Goal: Task Accomplishment & Management: Manage account settings

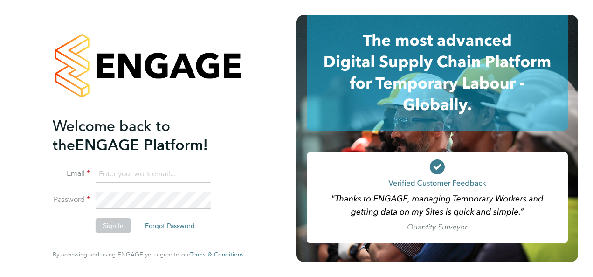
type input "nathan.casselton@bhafcfoundation.org.uk"
click at [108, 226] on button "Sign In" at bounding box center [113, 225] width 35 height 15
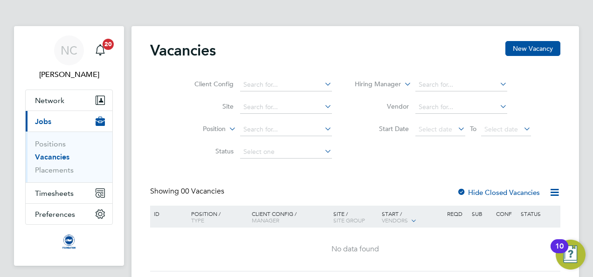
click at [552, 194] on icon at bounding box center [555, 192] width 12 height 12
click at [522, 163] on div "Vacancies New Vacancy Client Config Site Position Status Hiring Manager Vendor …" at bounding box center [355, 156] width 410 height 230
click at [47, 197] on span "Timesheets" at bounding box center [54, 193] width 39 height 9
click at [41, 191] on span "Timesheets" at bounding box center [54, 193] width 39 height 9
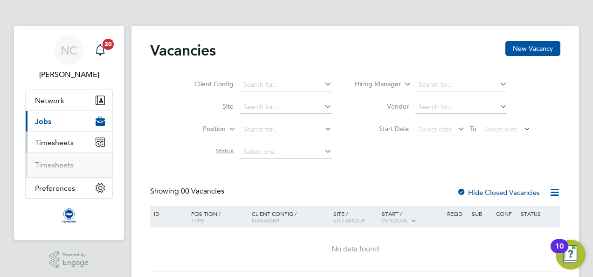
click at [42, 144] on span "Timesheets" at bounding box center [54, 142] width 39 height 9
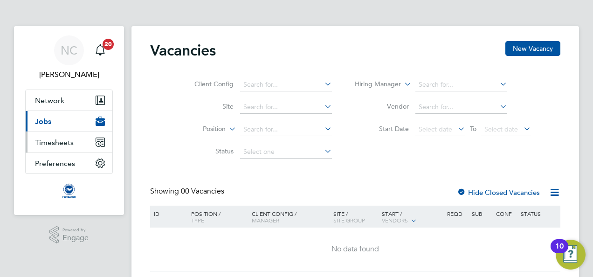
click at [42, 144] on span "Timesheets" at bounding box center [54, 142] width 39 height 9
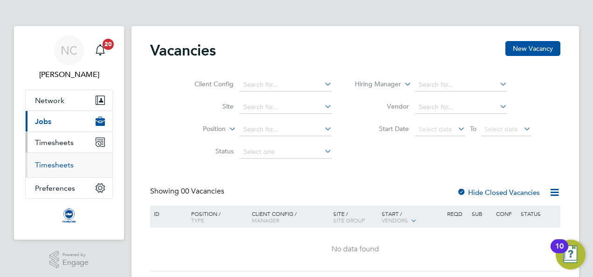
click at [54, 165] on link "Timesheets" at bounding box center [54, 164] width 39 height 9
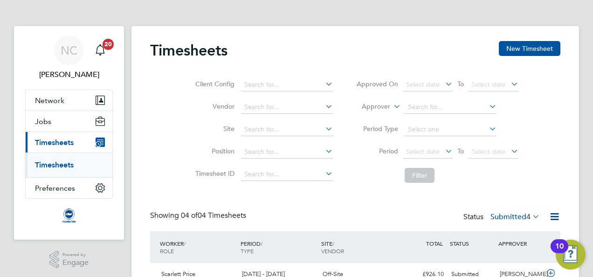
click at [576, 91] on div "Timesheets New Timesheet Client Config Vendor Site Position Timesheet ID Approv…" at bounding box center [354, 216] width 447 height 380
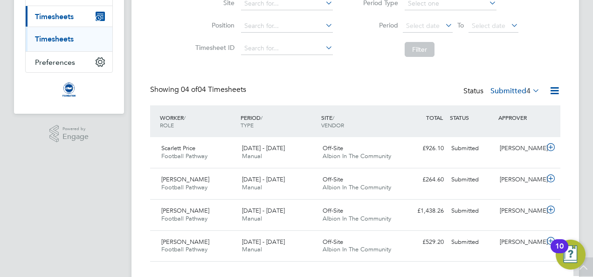
scroll to position [143, 0]
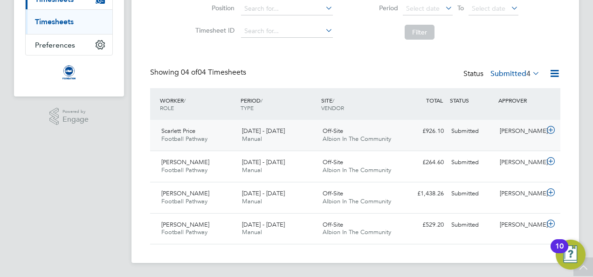
click at [549, 132] on icon at bounding box center [551, 129] width 12 height 7
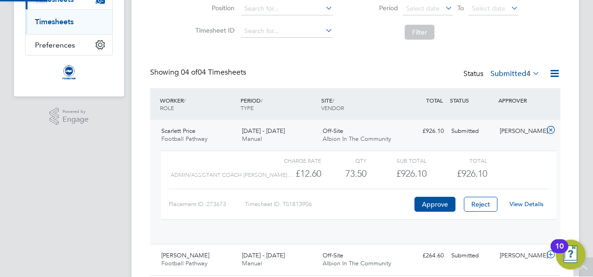
scroll to position [16, 91]
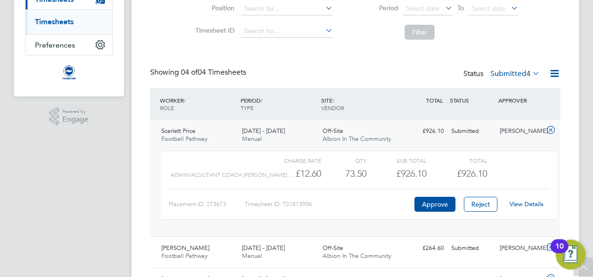
click at [529, 202] on link "View Details" at bounding box center [526, 204] width 34 height 8
click at [143, 173] on div "Timesheets New Timesheet Client Config Vendor Site Position Timesheet ID Approv…" at bounding box center [354, 116] width 447 height 466
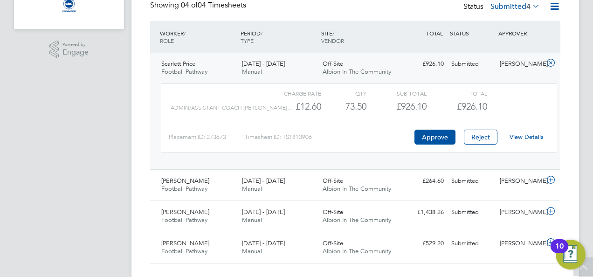
scroll to position [229, 0]
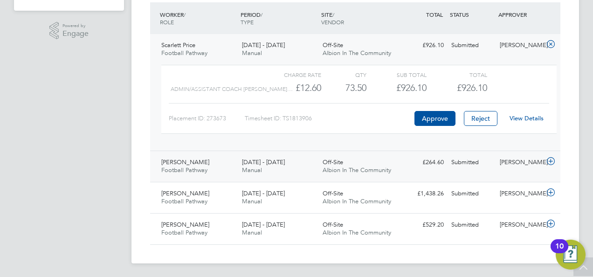
click at [446, 167] on div "£264.60 Submitted" at bounding box center [423, 162] width 48 height 15
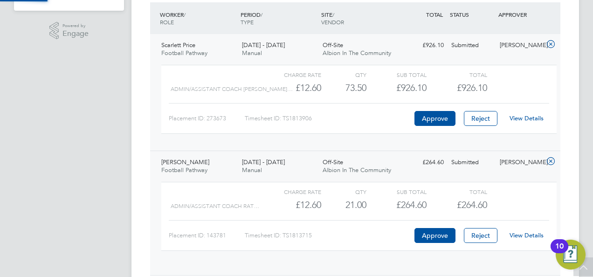
scroll to position [16, 91]
click at [515, 236] on link "View Details" at bounding box center [526, 235] width 34 height 8
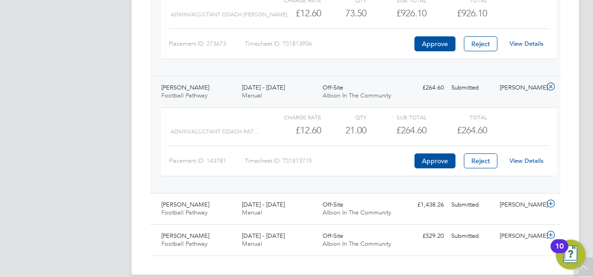
scroll to position [314, 0]
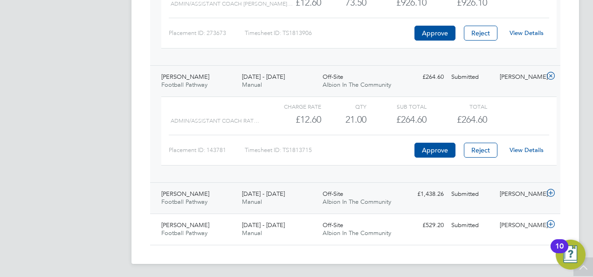
click at [399, 199] on div "£1,438.26 Submitted" at bounding box center [423, 193] width 48 height 15
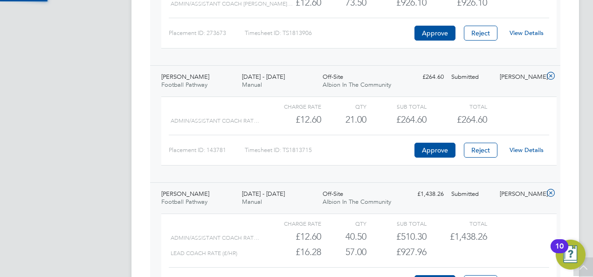
scroll to position [16, 91]
click at [505, 221] on div "Charge rate QTY Sub Total Total" at bounding box center [358, 223] width 395 height 11
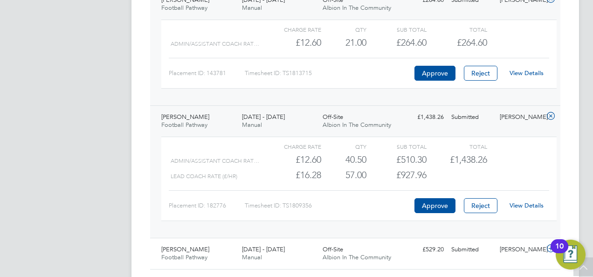
scroll to position [407, 0]
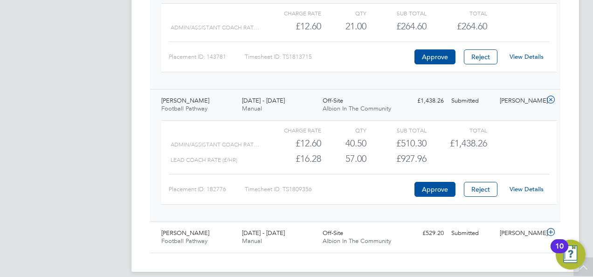
click at [522, 189] on link "View Details" at bounding box center [526, 189] width 34 height 8
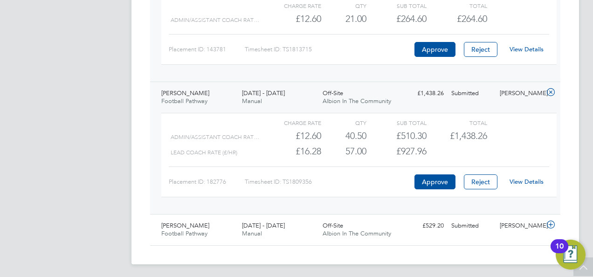
scroll to position [415, 0]
click at [464, 232] on div "Steven Green Football Pathway 1 - 31 Aug 2025 1 - 31 Aug 2025 Manual Off-Site A…" at bounding box center [355, 228] width 410 height 31
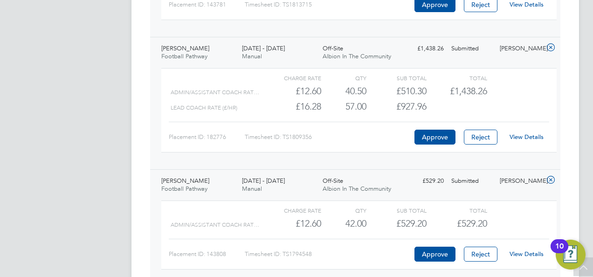
scroll to position [501, 0]
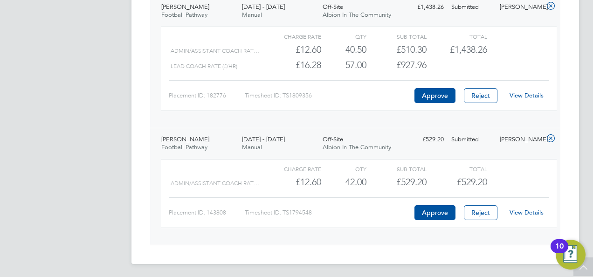
click at [515, 212] on link "View Details" at bounding box center [526, 212] width 34 height 8
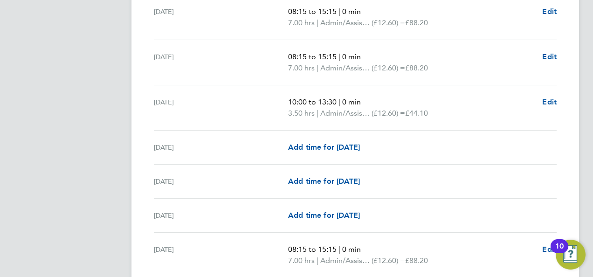
scroll to position [764, 0]
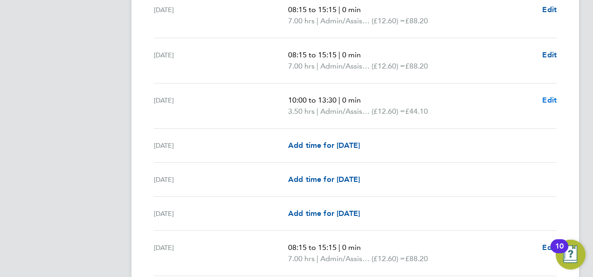
click at [548, 100] on span "Edit" at bounding box center [549, 100] width 14 height 9
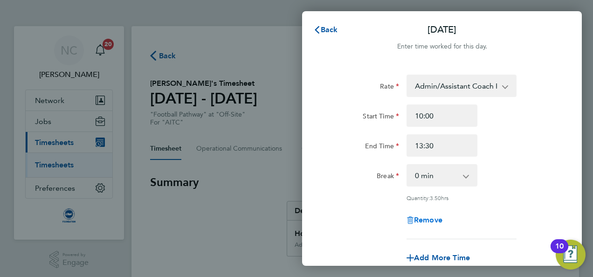
click at [434, 218] on span "Remove" at bounding box center [428, 219] width 28 height 9
select select "null"
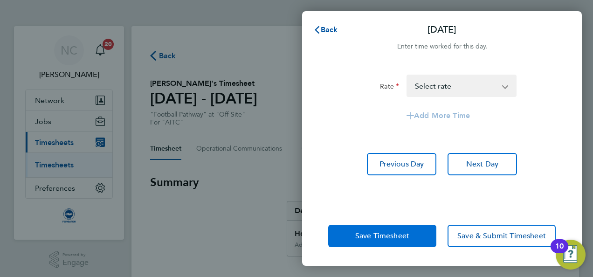
click at [401, 235] on span "Save Timesheet" at bounding box center [382, 235] width 54 height 9
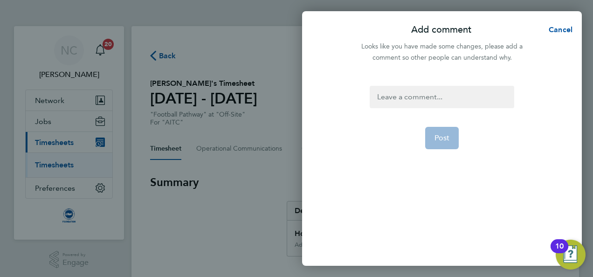
click at [402, 103] on div at bounding box center [442, 97] width 144 height 22
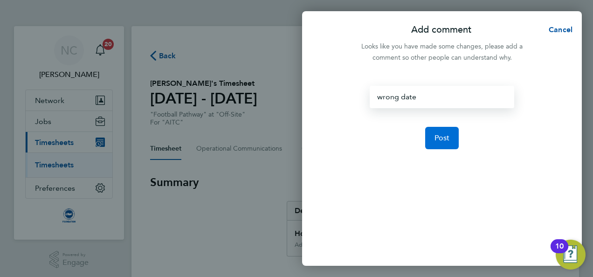
click at [438, 140] on span "Post" at bounding box center [441, 137] width 15 height 9
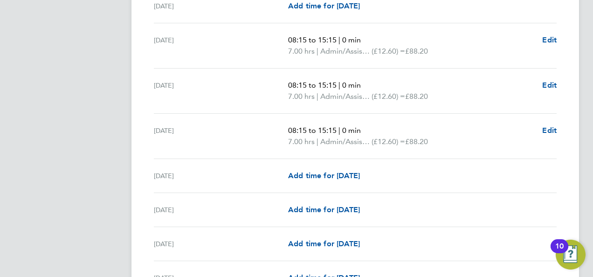
scroll to position [690, 0]
click at [332, 199] on div "Fri 15 Aug Add time for Fri 15 Aug Add time for Fri 15 Aug" at bounding box center [355, 209] width 403 height 34
click at [330, 206] on span "Add time for [DATE]" at bounding box center [324, 208] width 72 height 9
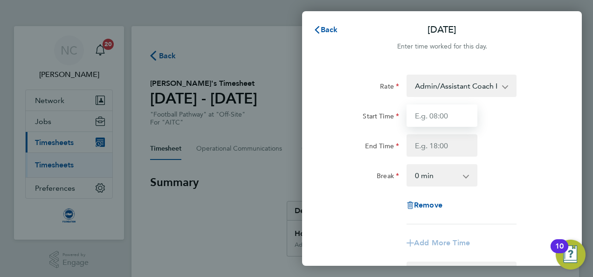
click at [453, 110] on input "Start Time" at bounding box center [441, 115] width 71 height 22
type input "10:00"
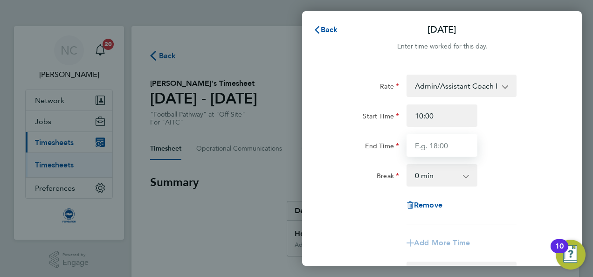
click at [437, 152] on input "End Time" at bounding box center [441, 145] width 71 height 22
type input "13:15"
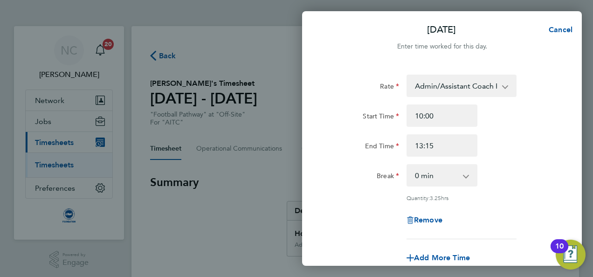
click at [546, 164] on div "Break 0 min 15 min 30 min 45 min 60 min 75 min 90 min" at bounding box center [441, 175] width 235 height 22
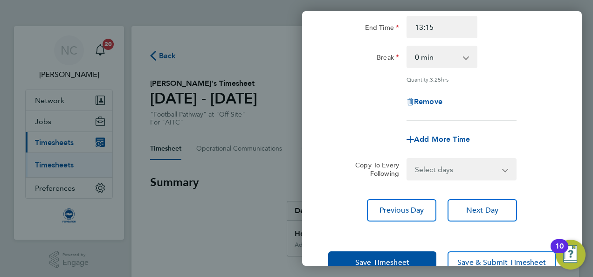
scroll to position [144, 0]
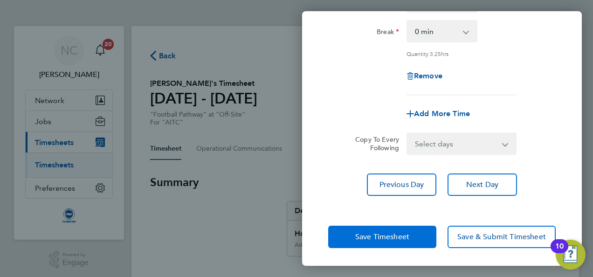
click at [417, 239] on button "Save Timesheet" at bounding box center [382, 237] width 108 height 22
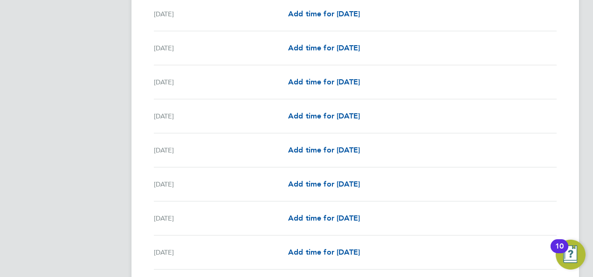
scroll to position [1174, 0]
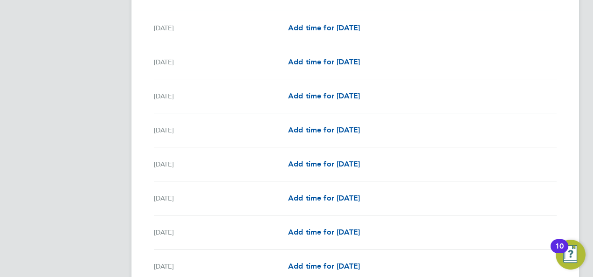
scroll to position [1282, 0]
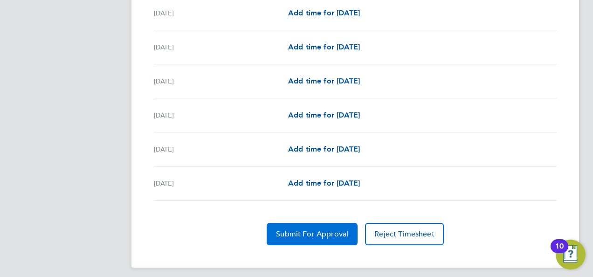
click at [339, 229] on span "Submit For Approval" at bounding box center [312, 233] width 72 height 9
click at [339, 229] on span "Approve Timesheet" at bounding box center [312, 233] width 69 height 9
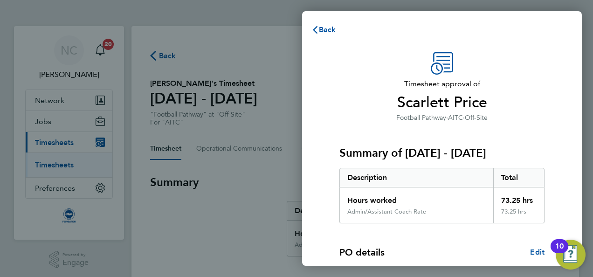
click at [509, 118] on p "Football Pathway · AITC · Off-Site" at bounding box center [441, 117] width 205 height 11
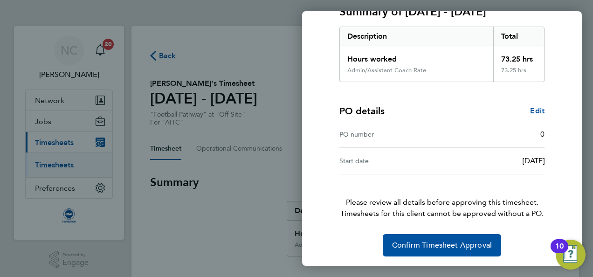
scroll to position [142, 0]
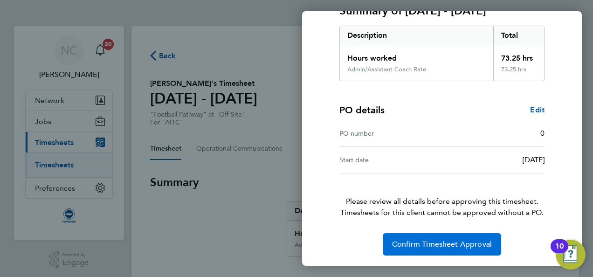
click at [466, 250] on button "Confirm Timesheet Approval" at bounding box center [442, 244] width 118 height 22
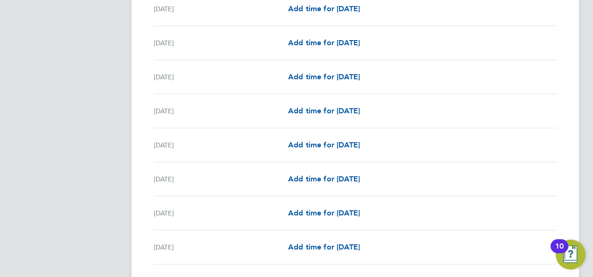
scroll to position [1193, 0]
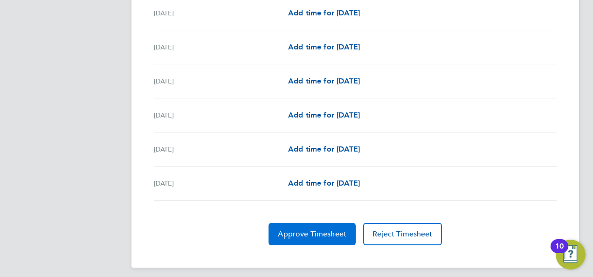
click at [322, 234] on button "Approve Timesheet" at bounding box center [311, 234] width 87 height 22
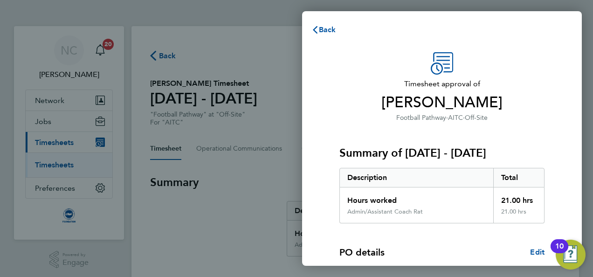
click at [451, 115] on span "AITC" at bounding box center [455, 118] width 15 height 8
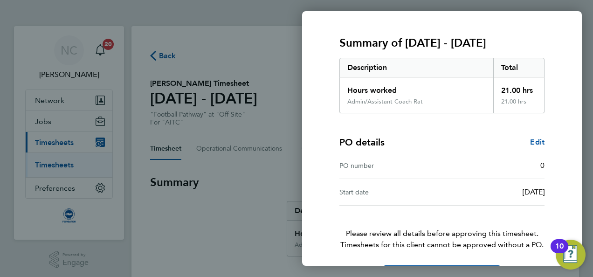
scroll to position [142, 0]
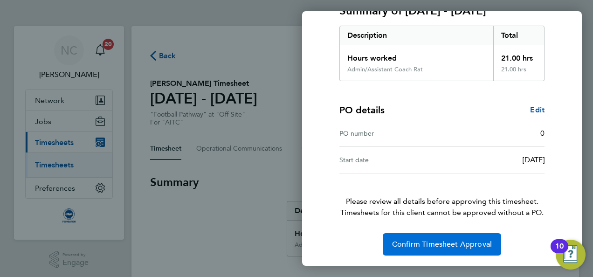
click at [410, 251] on button "Confirm Timesheet Approval" at bounding box center [442, 244] width 118 height 22
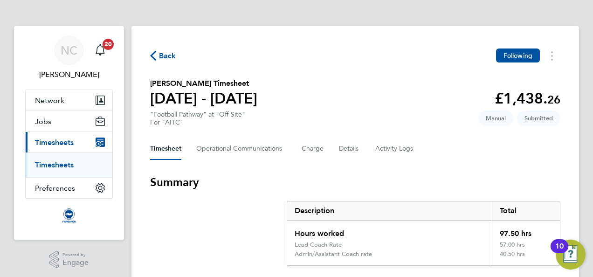
click at [429, 201] on div "Description" at bounding box center [389, 210] width 205 height 19
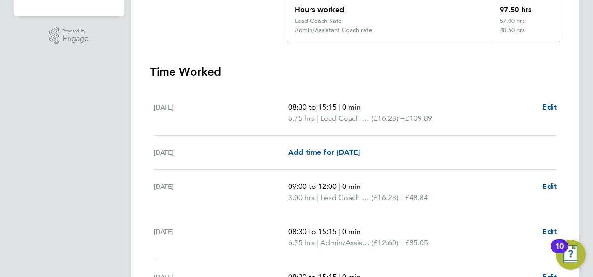
scroll to position [242, 0]
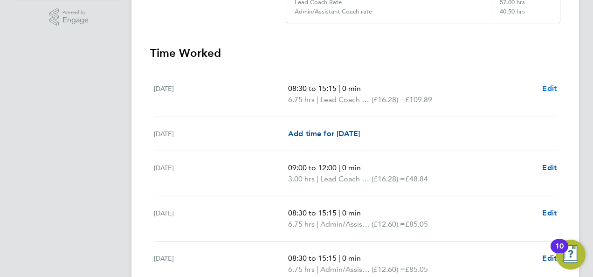
click at [544, 88] on span "Edit" at bounding box center [549, 88] width 14 height 9
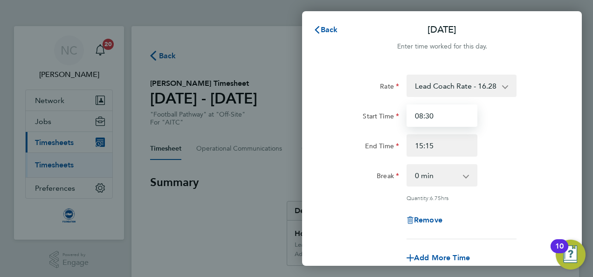
click at [451, 116] on input "08:30" at bounding box center [441, 115] width 71 height 22
type input "08:45"
click at [474, 207] on div "Rate Lead Coach Rate - 16.28 Admin/Assistant Coach rate - 12.60 Start Time 08:4…" at bounding box center [441, 157] width 227 height 165
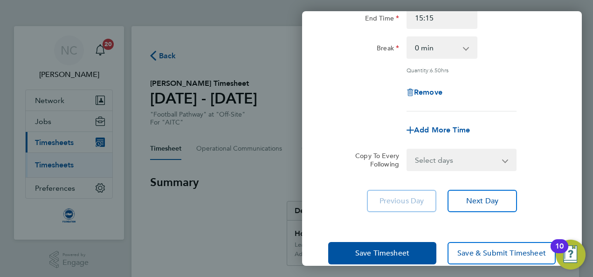
scroll to position [144, 0]
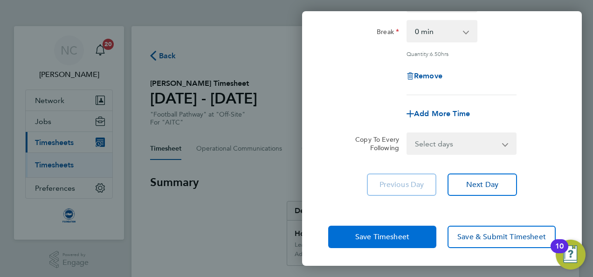
click at [415, 238] on button "Save Timesheet" at bounding box center [382, 237] width 108 height 22
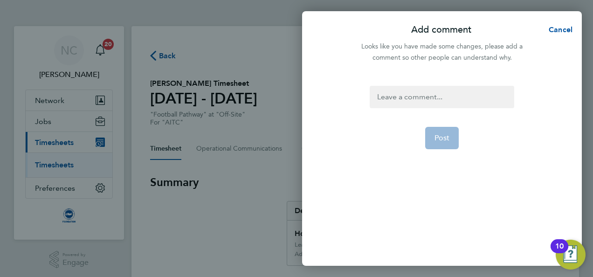
click at [421, 96] on div at bounding box center [442, 97] width 144 height 22
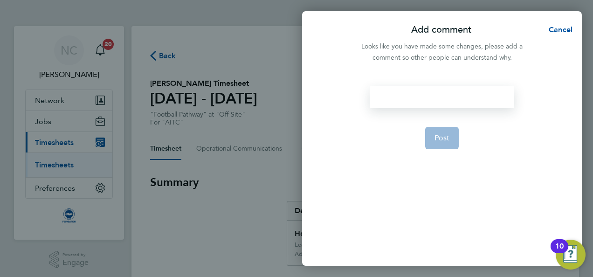
click at [421, 96] on div at bounding box center [442, 97] width 144 height 22
click at [440, 134] on span "Post" at bounding box center [441, 137] width 15 height 9
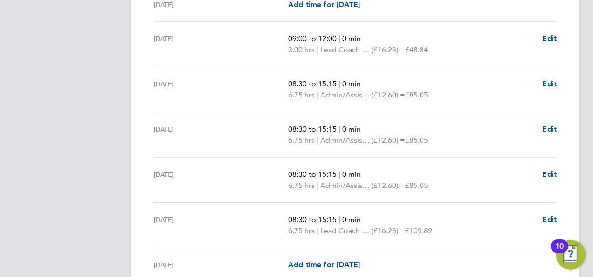
scroll to position [373, 0]
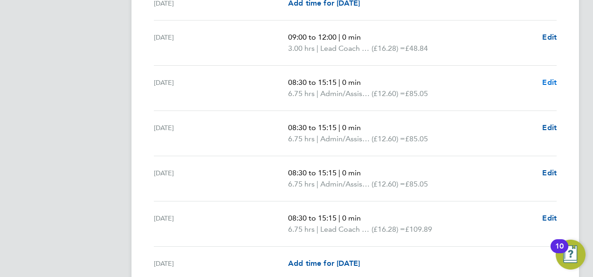
click at [552, 80] on span "Edit" at bounding box center [549, 82] width 14 height 9
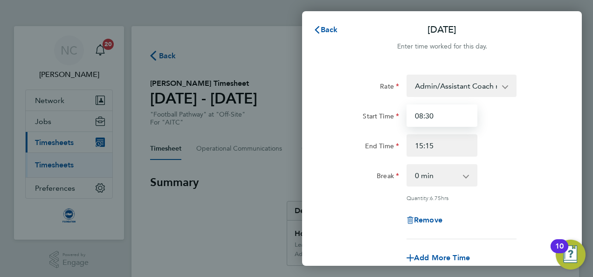
click at [462, 117] on input "08:30" at bounding box center [441, 115] width 71 height 22
type input "08:45"
click at [540, 166] on div "Break 0 min 15 min 30 min 45 min 60 min 75 min 90 min" at bounding box center [441, 175] width 235 height 22
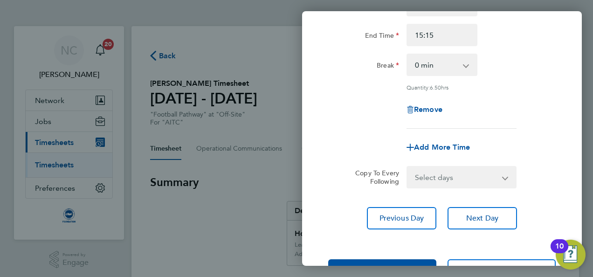
scroll to position [144, 0]
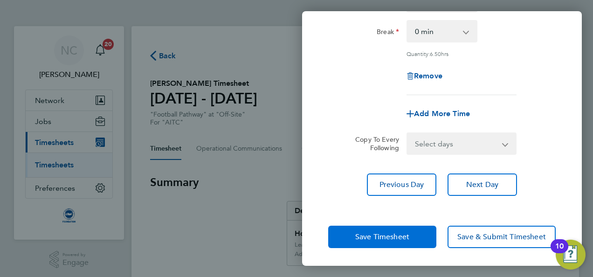
click at [394, 235] on span "Save Timesheet" at bounding box center [382, 236] width 54 height 9
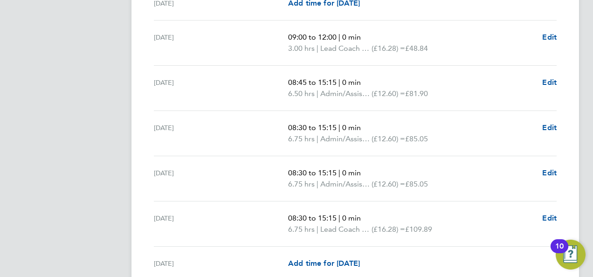
scroll to position [391, 0]
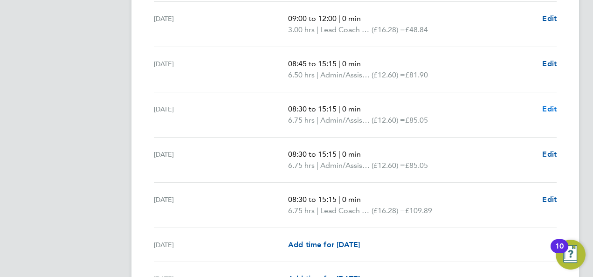
click at [553, 106] on span "Edit" at bounding box center [549, 108] width 14 height 9
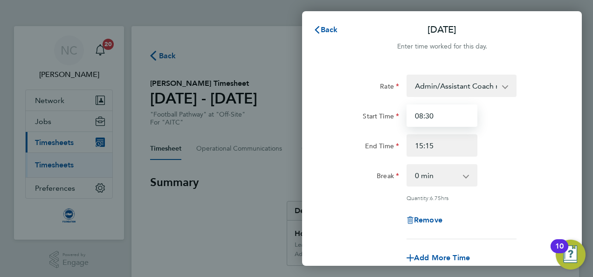
click at [437, 117] on input "08:30" at bounding box center [441, 115] width 71 height 22
type input "08:45"
click at [490, 151] on div "End Time 15:15" at bounding box center [441, 145] width 235 height 22
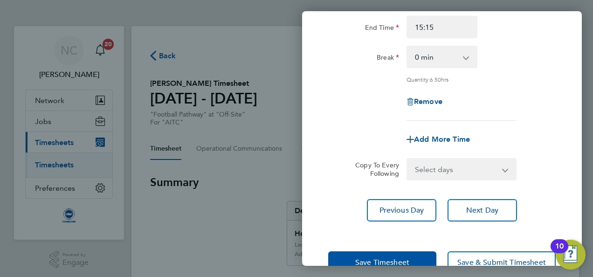
scroll to position [144, 0]
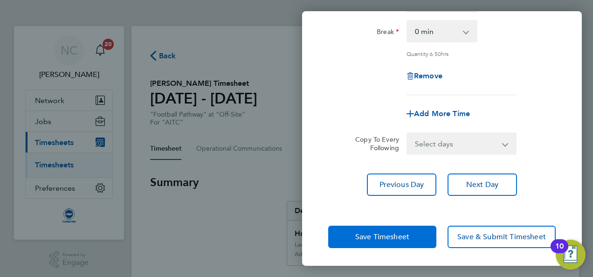
click at [401, 233] on span "Save Timesheet" at bounding box center [382, 236] width 54 height 9
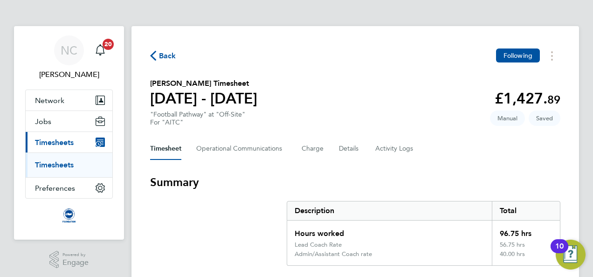
click at [382, 228] on div "Hours worked" at bounding box center [389, 230] width 205 height 21
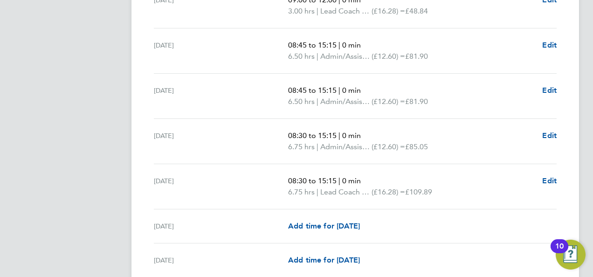
scroll to position [429, 0]
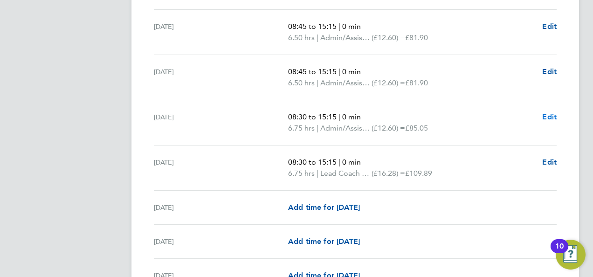
click at [548, 115] on span "Edit" at bounding box center [549, 116] width 14 height 9
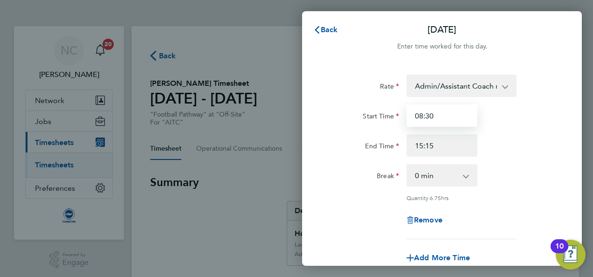
click at [441, 119] on input "08:30" at bounding box center [441, 115] width 71 height 22
type input "08:45"
click at [554, 175] on div "Break 0 min 15 min 30 min 45 min 60 min 75 min 90 min" at bounding box center [441, 175] width 235 height 22
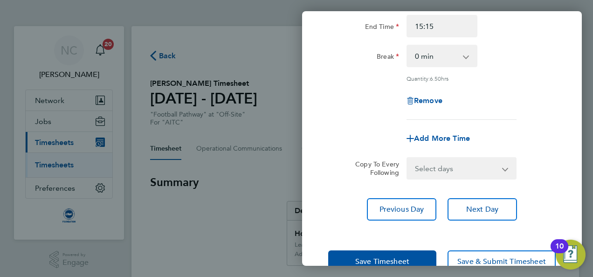
scroll to position [144, 0]
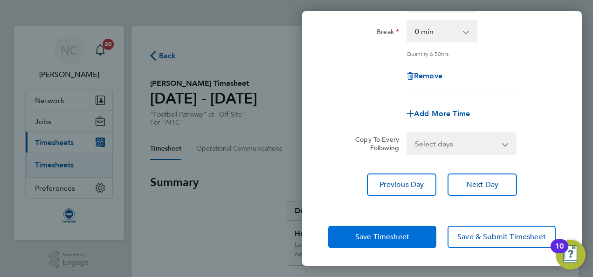
click at [413, 237] on button "Save Timesheet" at bounding box center [382, 237] width 108 height 22
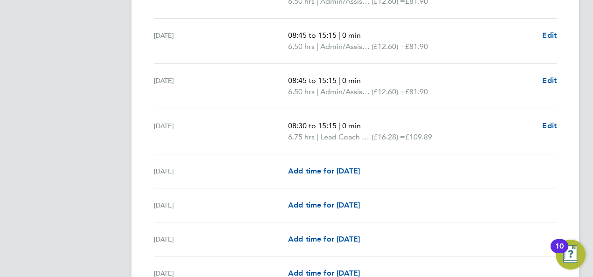
scroll to position [466, 0]
click at [546, 124] on span "Edit" at bounding box center [549, 124] width 14 height 9
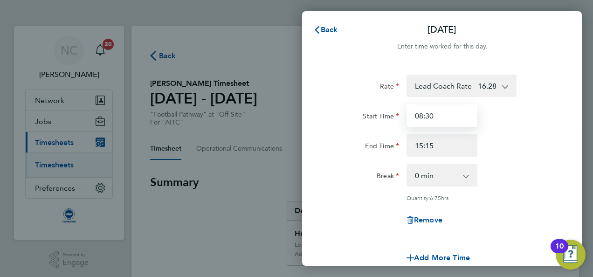
click at [458, 120] on input "08:30" at bounding box center [441, 115] width 71 height 22
type input "08:45"
click at [508, 137] on div "End Time 15:15" at bounding box center [441, 145] width 235 height 22
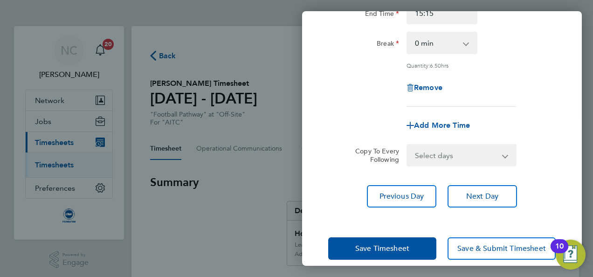
scroll to position [144, 0]
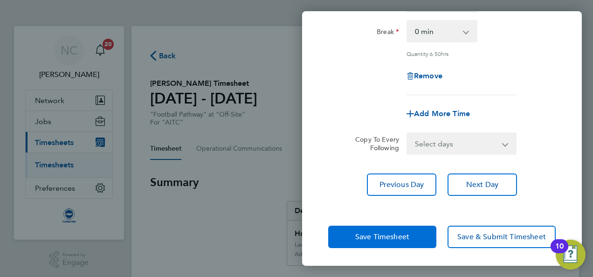
click at [418, 240] on button "Save Timesheet" at bounding box center [382, 237] width 108 height 22
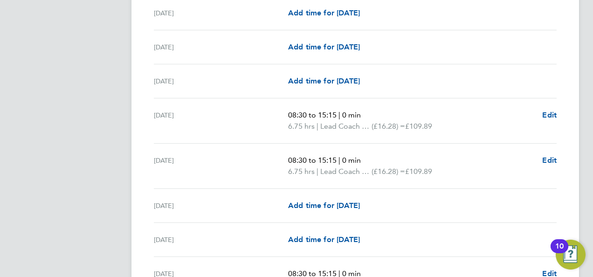
scroll to position [727, 0]
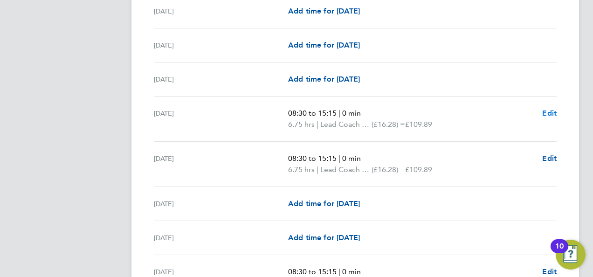
click at [543, 112] on span "Edit" at bounding box center [549, 113] width 14 height 9
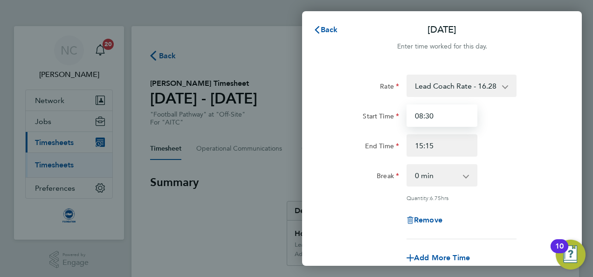
click at [455, 119] on input "08:30" at bounding box center [441, 115] width 71 height 22
click at [518, 162] on div "Rate Lead Coach Rate - 16.28 Admin/Assistant Coach rate - 12.60 Start Time 08:1…" at bounding box center [441, 157] width 227 height 165
click at [440, 118] on input "08:15" at bounding box center [441, 115] width 71 height 22
type input "08:45"
click at [510, 139] on div "End Time 15:15" at bounding box center [441, 145] width 235 height 22
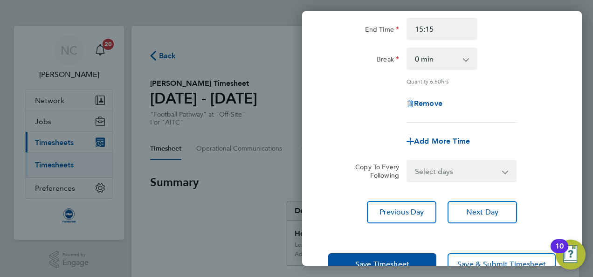
scroll to position [144, 0]
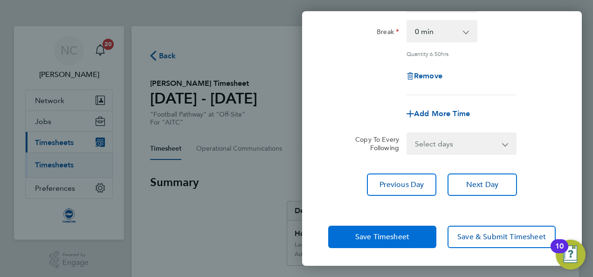
click at [395, 234] on span "Save Timesheet" at bounding box center [382, 236] width 54 height 9
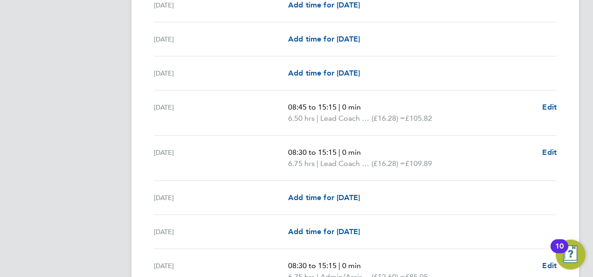
scroll to position [746, 0]
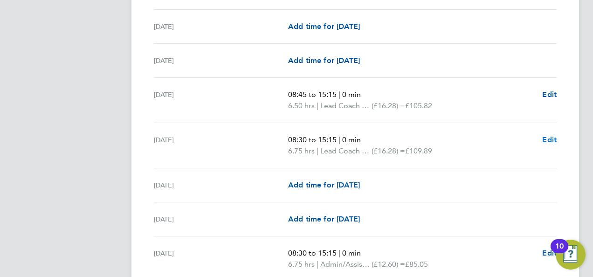
click at [544, 137] on span "Edit" at bounding box center [549, 139] width 14 height 9
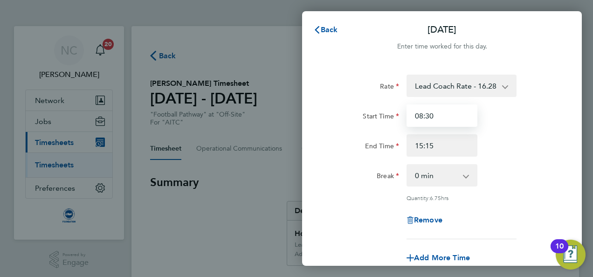
click at [454, 116] on input "08:30" at bounding box center [441, 115] width 71 height 22
type input "08:45"
click at [563, 113] on div "Rate Lead Coach Rate - 16.28 Admin/Assistant Coach rate - 12.60 Start Time 08:4…" at bounding box center [442, 207] width 280 height 288
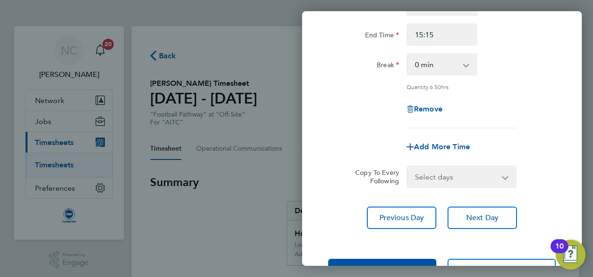
scroll to position [144, 0]
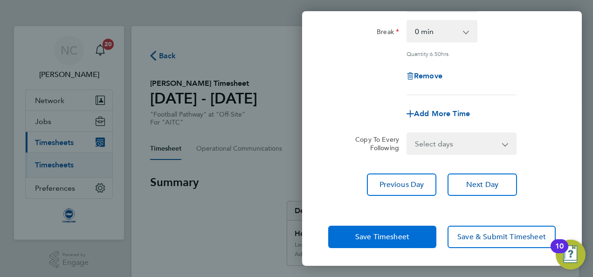
click at [381, 233] on span "Save Timesheet" at bounding box center [382, 236] width 54 height 9
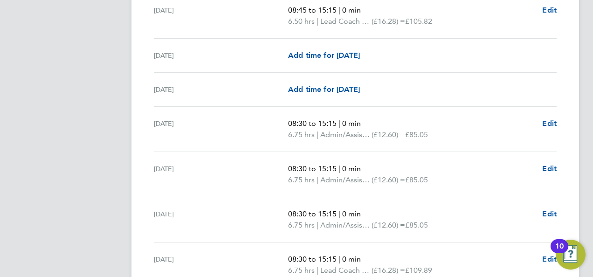
scroll to position [876, 0]
click at [543, 119] on span "Edit" at bounding box center [549, 122] width 14 height 9
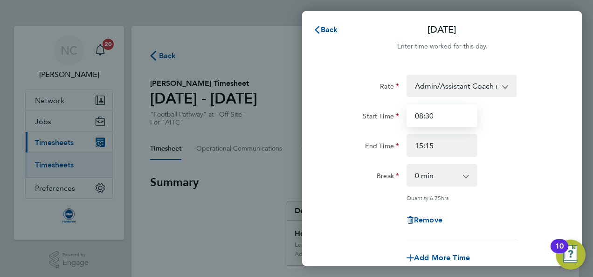
click at [460, 116] on input "08:30" at bounding box center [441, 115] width 71 height 22
type input "08:45"
click at [522, 110] on div "Start Time 08:45" at bounding box center [441, 115] width 235 height 22
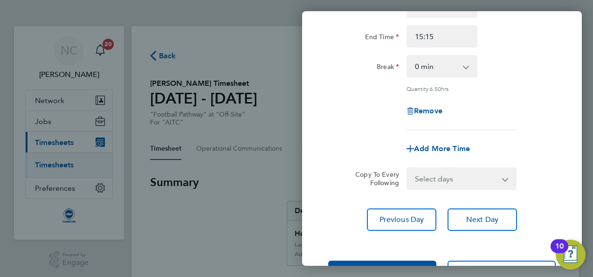
scroll to position [130, 0]
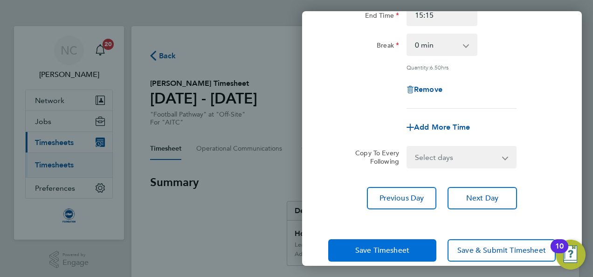
click at [411, 252] on button "Save Timesheet" at bounding box center [382, 250] width 108 height 22
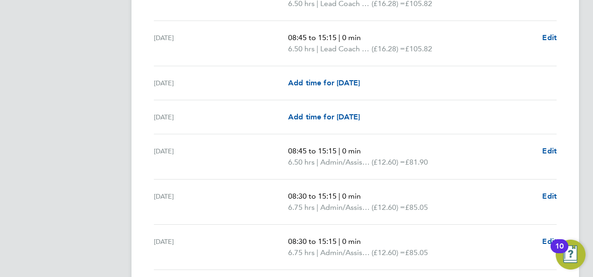
scroll to position [913, 0]
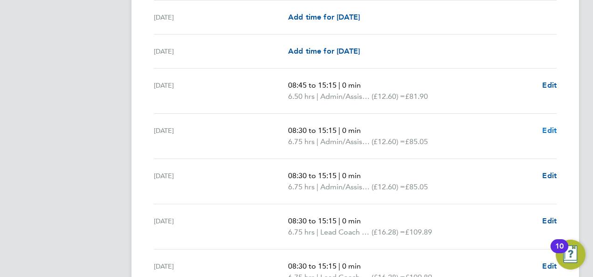
click at [554, 131] on span "Edit" at bounding box center [549, 130] width 14 height 9
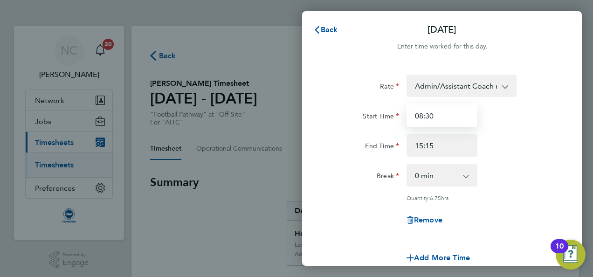
click at [456, 113] on input "08:30" at bounding box center [441, 115] width 71 height 22
type input "08:45"
click at [517, 163] on div "Rate Admin/Assistant Coach rate - 12.60 Lead Coach Rate - 16.28 Start Time 08:4…" at bounding box center [441, 157] width 227 height 165
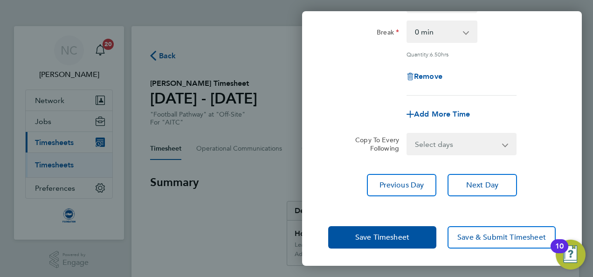
scroll to position [144, 0]
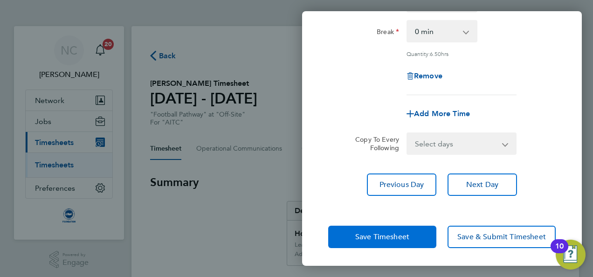
click at [397, 230] on button "Save Timesheet" at bounding box center [382, 237] width 108 height 22
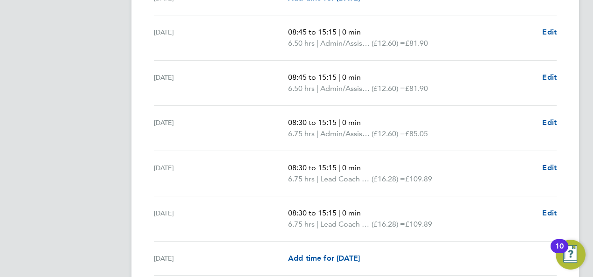
scroll to position [969, 0]
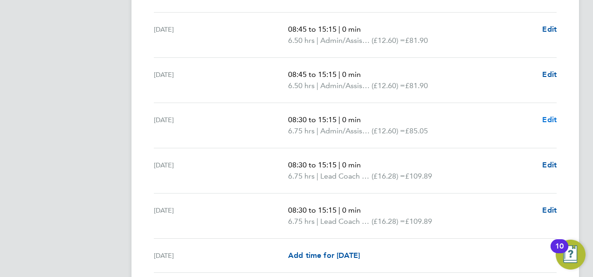
click at [547, 115] on span "Edit" at bounding box center [549, 119] width 14 height 9
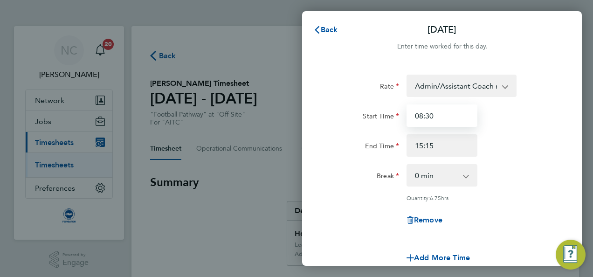
click at [460, 116] on input "08:30" at bounding box center [441, 115] width 71 height 22
type input "08:45"
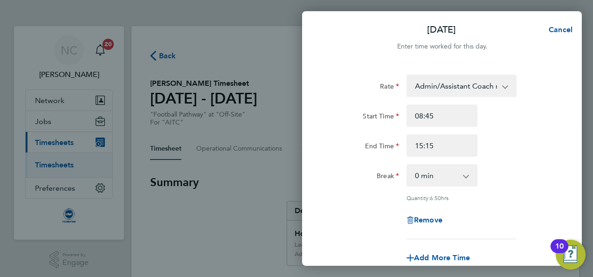
click at [544, 146] on div "End Time 15:15" at bounding box center [441, 145] width 235 height 22
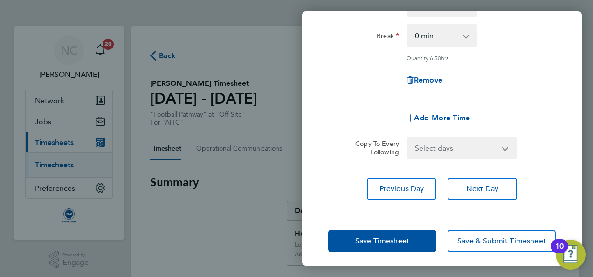
scroll to position [144, 0]
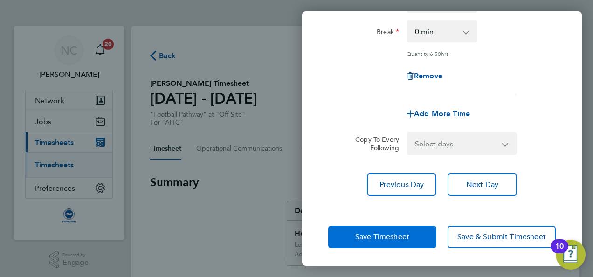
click at [402, 230] on button "Save Timesheet" at bounding box center [382, 237] width 108 height 22
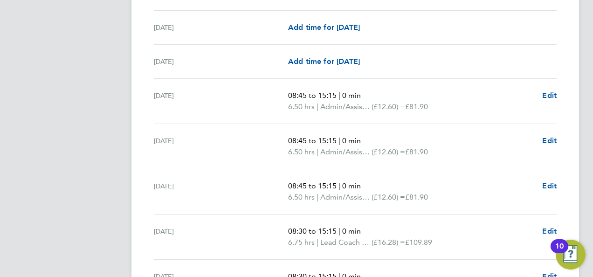
scroll to position [988, 0]
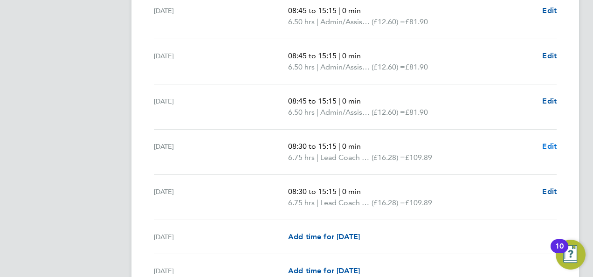
click at [545, 142] on span "Edit" at bounding box center [549, 146] width 14 height 9
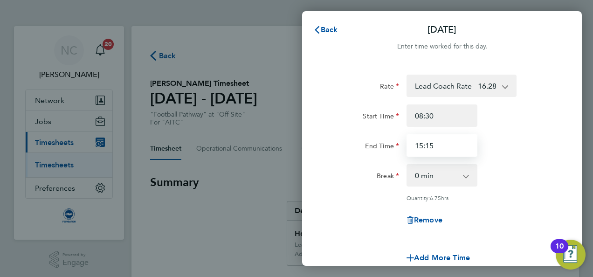
click at [452, 146] on input "15:15" at bounding box center [441, 145] width 71 height 22
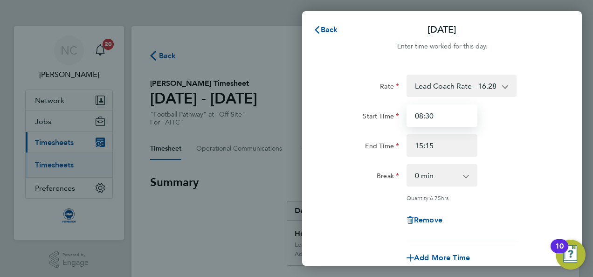
click at [444, 112] on input "08:30" at bounding box center [441, 115] width 71 height 22
type input "08:45"
click at [500, 146] on div "End Time 15:15" at bounding box center [441, 145] width 235 height 22
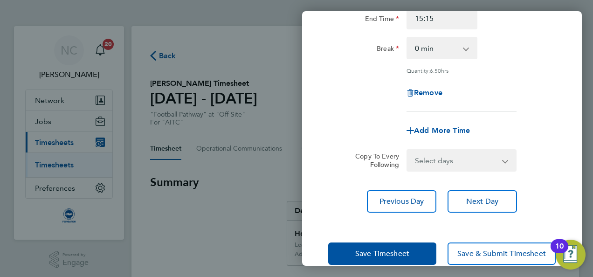
scroll to position [144, 0]
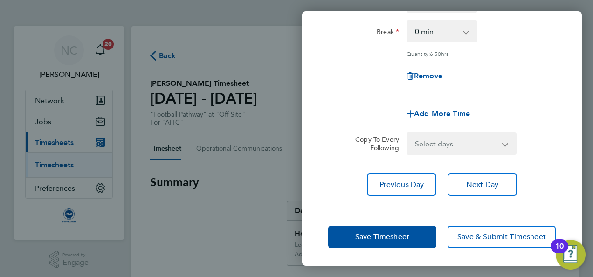
click at [390, 250] on div "Save Timesheet Save & Submit Timesheet" at bounding box center [442, 237] width 280 height 60
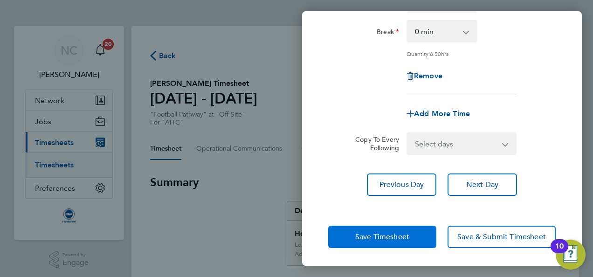
click at [393, 239] on span "Save Timesheet" at bounding box center [382, 236] width 54 height 9
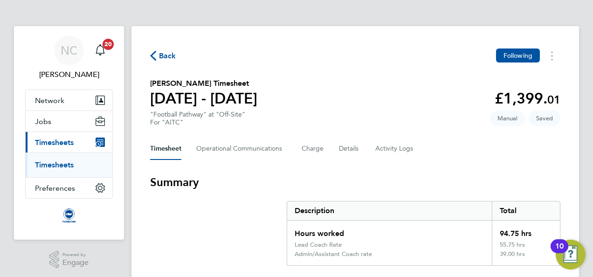
click at [433, 203] on div "Description" at bounding box center [389, 210] width 205 height 19
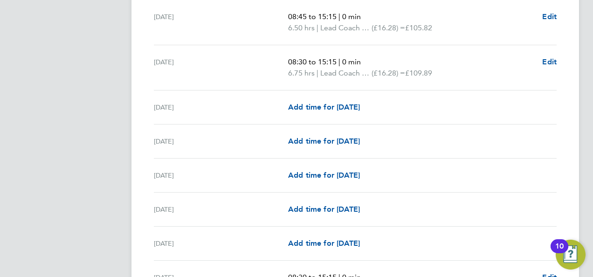
scroll to position [1118, 0]
click at [549, 61] on span "Edit" at bounding box center [549, 60] width 14 height 9
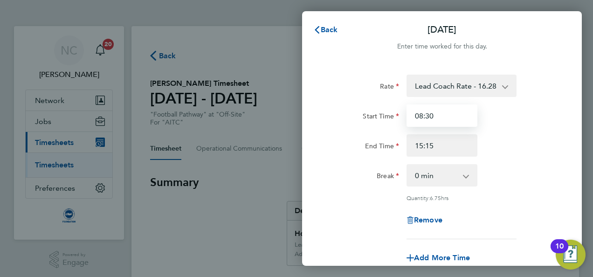
click at [440, 117] on input "08:30" at bounding box center [441, 115] width 71 height 22
click at [465, 125] on input "08:45" at bounding box center [441, 115] width 71 height 22
type input "08:45"
click at [508, 147] on div "End Time 15:15" at bounding box center [441, 145] width 235 height 22
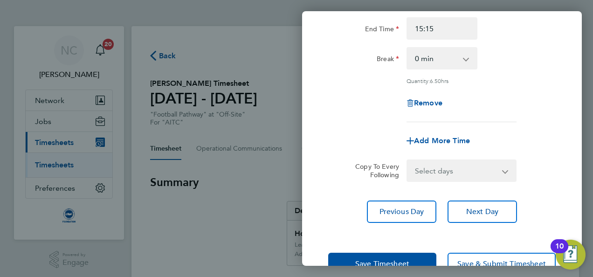
scroll to position [144, 0]
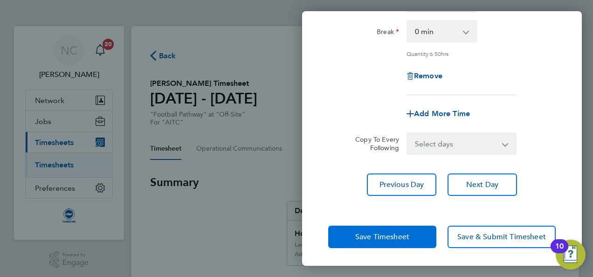
click at [354, 240] on button "Save Timesheet" at bounding box center [382, 237] width 108 height 22
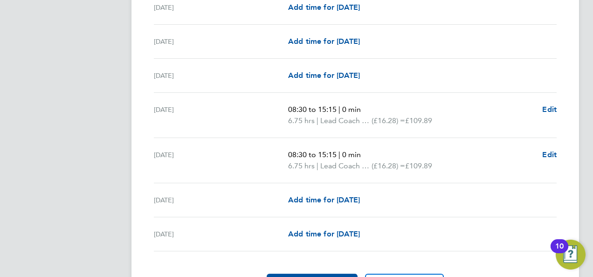
scroll to position [1286, 0]
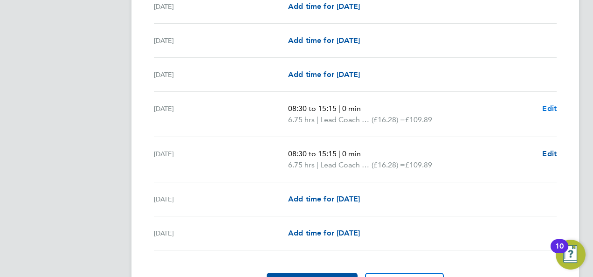
click at [551, 105] on span "Edit" at bounding box center [549, 108] width 14 height 9
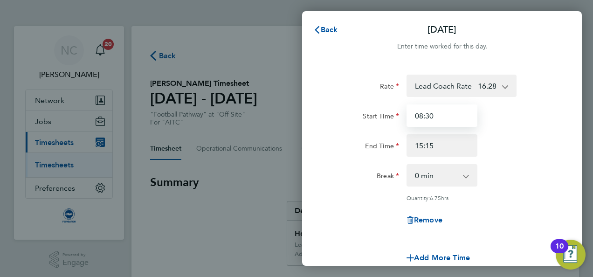
click at [446, 118] on input "08:30" at bounding box center [441, 115] width 71 height 22
type input "08:45"
click at [566, 178] on div "Rate Lead Coach Rate - 16.28 Admin/Assistant Coach rate - 12.60 Start Time 08:4…" at bounding box center [442, 207] width 280 height 288
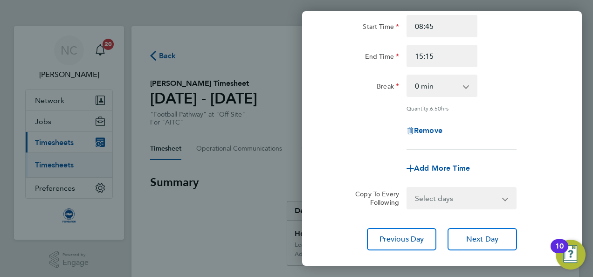
scroll to position [144, 0]
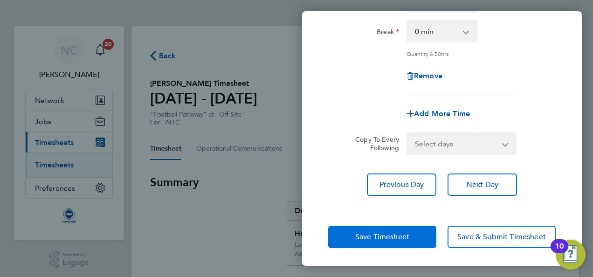
click at [413, 227] on button "Save Timesheet" at bounding box center [382, 237] width 108 height 22
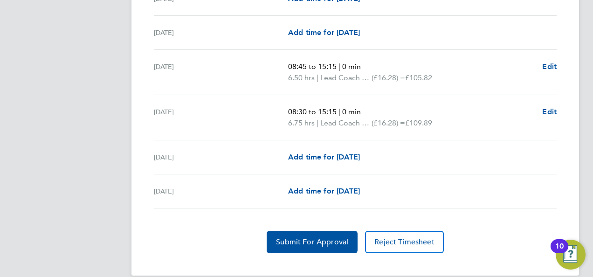
scroll to position [1336, 0]
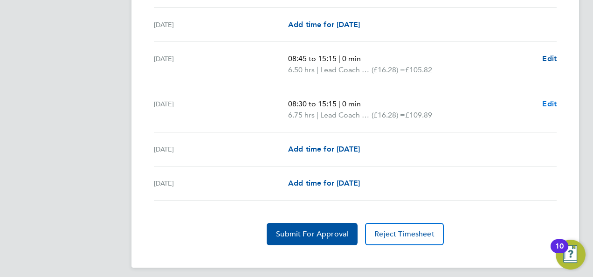
click at [548, 100] on span "Edit" at bounding box center [549, 103] width 14 height 9
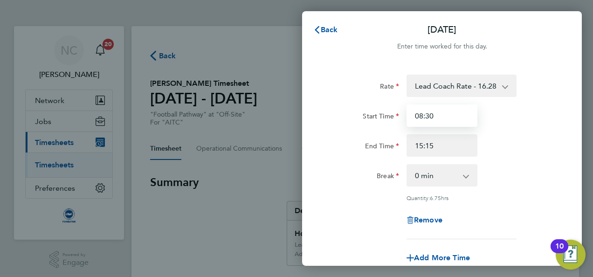
click at [445, 117] on input "08:30" at bounding box center [441, 115] width 71 height 22
type input "08:45"
click at [524, 141] on div "End Time 15:15" at bounding box center [441, 145] width 235 height 22
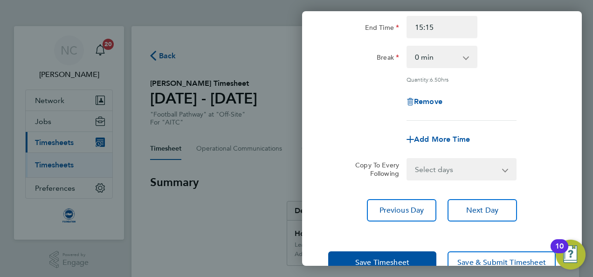
scroll to position [144, 0]
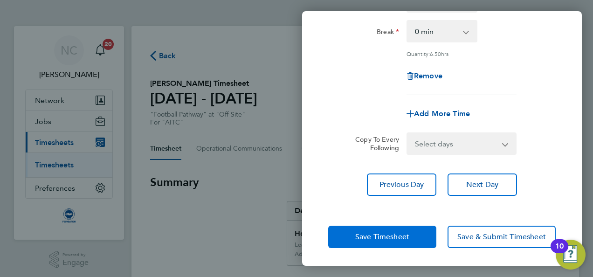
click at [410, 239] on button "Save Timesheet" at bounding box center [382, 237] width 108 height 22
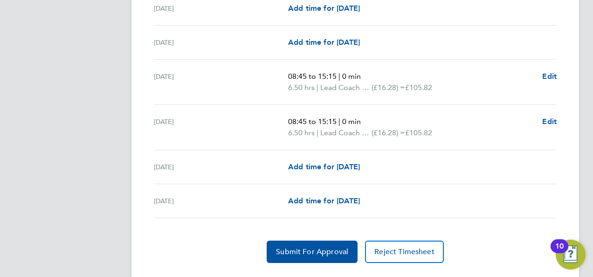
scroll to position [1336, 0]
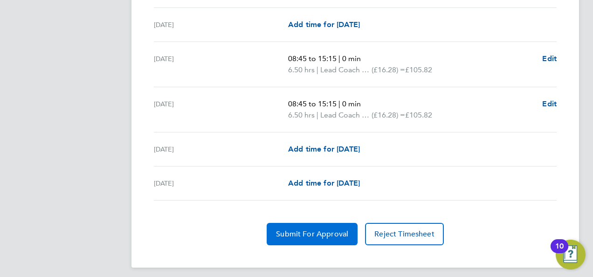
click at [335, 233] on button "Submit For Approval" at bounding box center [312, 234] width 91 height 22
click at [335, 233] on button "Approve Timesheet" at bounding box center [311, 234] width 87 height 22
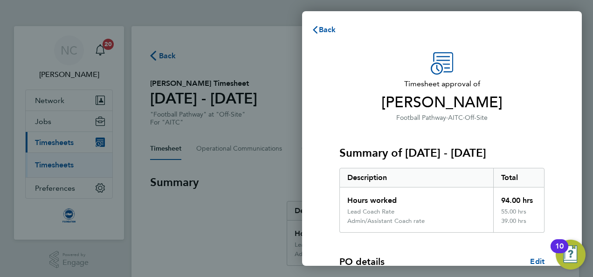
click at [524, 144] on div "Summary of 01 - 31 Aug 2025 Description Total Hours worked 94.00 hrs Lead Coach…" at bounding box center [441, 178] width 205 height 110
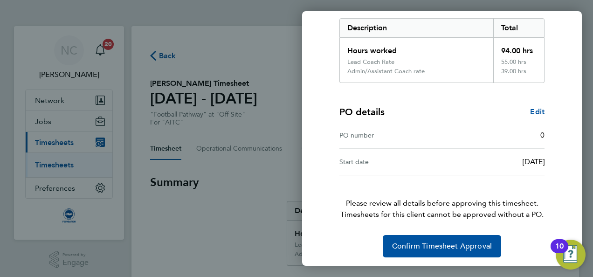
scroll to position [151, 0]
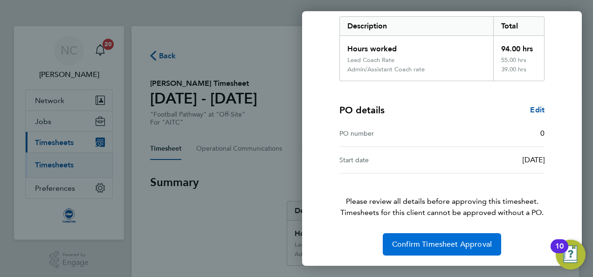
click at [478, 248] on button "Confirm Timesheet Approval" at bounding box center [442, 244] width 118 height 22
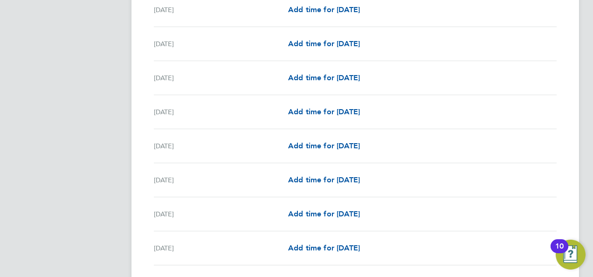
scroll to position [872, 0]
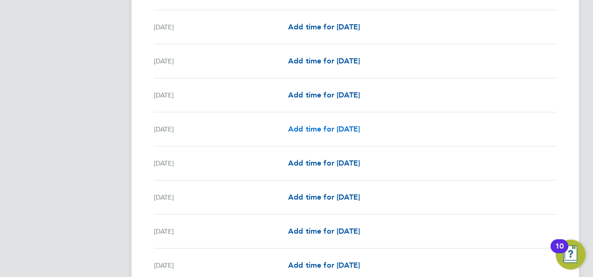
click at [353, 124] on span "Add time for [DATE]" at bounding box center [324, 128] width 72 height 9
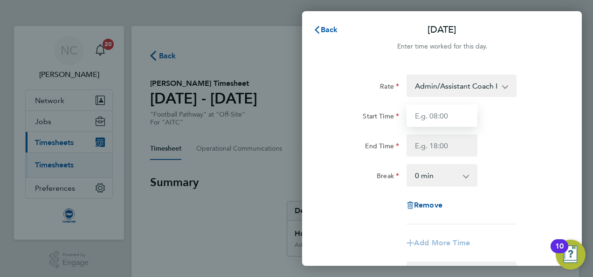
click at [467, 119] on input "Start Time" at bounding box center [441, 115] width 71 height 22
type input "08:45"
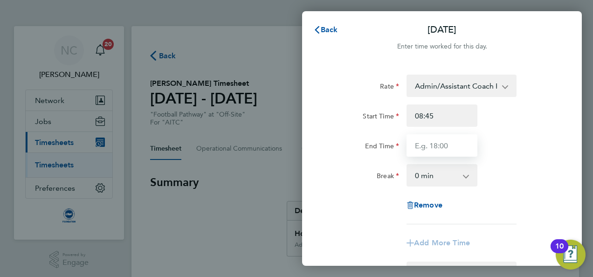
type input "15:15"
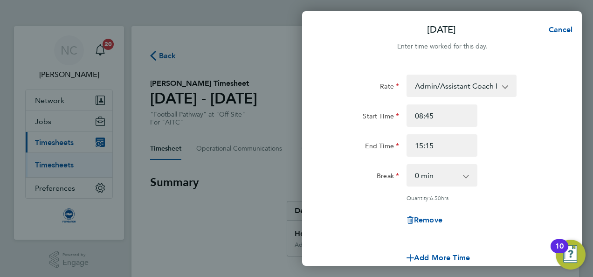
click at [561, 103] on div "Rate Admin/Assistant Coach Rat - 12.60 Lead Coach Rate - 16.28 Start Time 08:45…" at bounding box center [442, 207] width 280 height 288
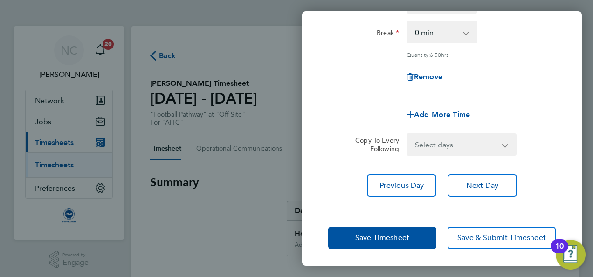
scroll to position [144, 0]
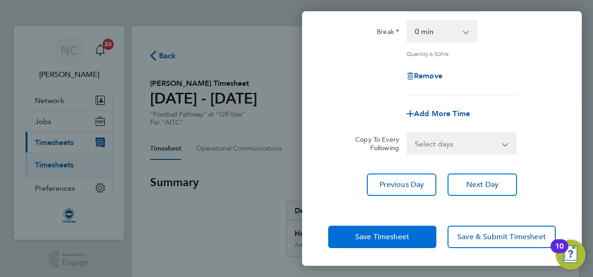
click at [410, 241] on button "Save Timesheet" at bounding box center [382, 237] width 108 height 22
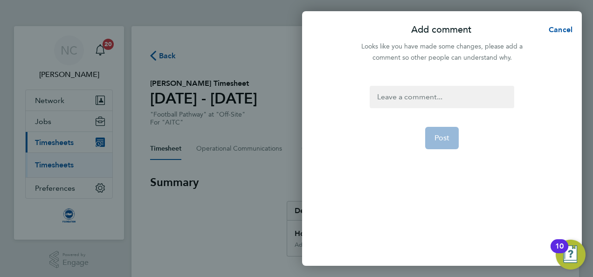
click at [427, 102] on div at bounding box center [442, 97] width 144 height 22
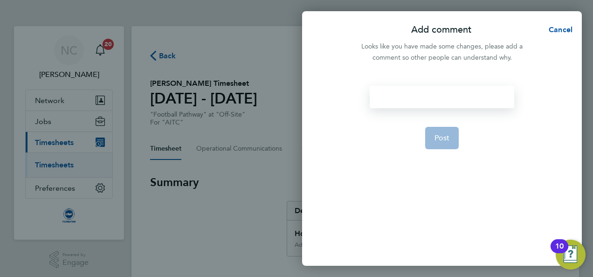
click at [427, 102] on div at bounding box center [442, 97] width 144 height 22
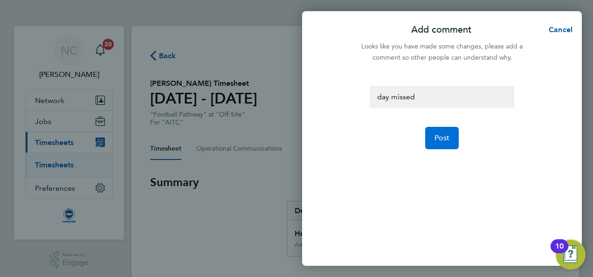
click at [443, 145] on button "Post" at bounding box center [442, 138] width 34 height 22
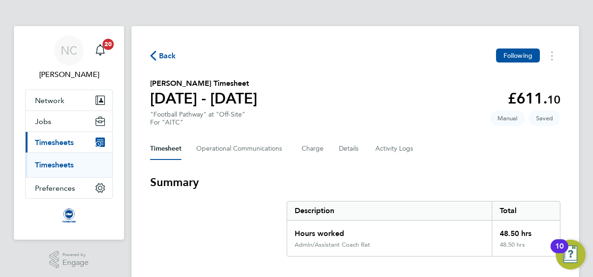
click at [167, 57] on span "Back" at bounding box center [167, 55] width 17 height 11
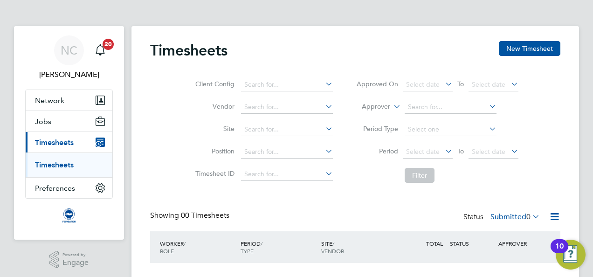
click at [48, 144] on span "Timesheets" at bounding box center [54, 142] width 39 height 9
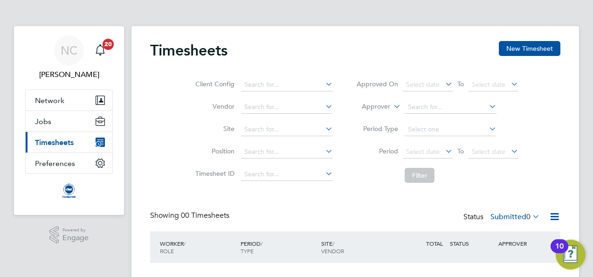
click at [49, 143] on span "Timesheets" at bounding box center [54, 142] width 39 height 9
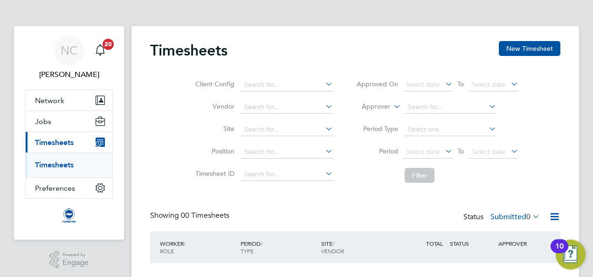
click at [53, 165] on link "Timesheets" at bounding box center [54, 164] width 39 height 9
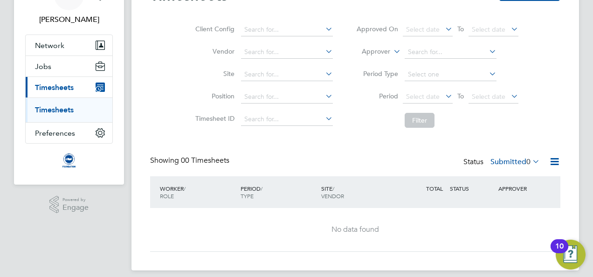
scroll to position [56, 0]
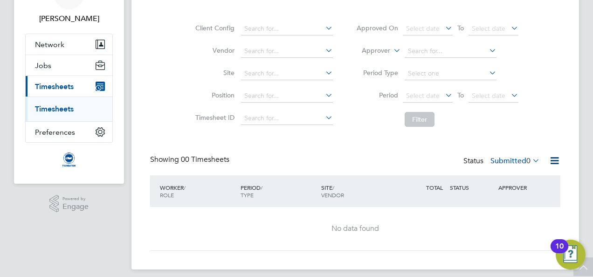
click at [46, 108] on link "Timesheets" at bounding box center [54, 108] width 39 height 9
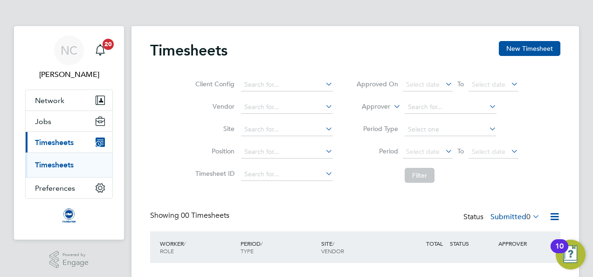
click at [48, 141] on span "Timesheets" at bounding box center [54, 142] width 39 height 9
click at [530, 216] on icon at bounding box center [530, 216] width 0 height 13
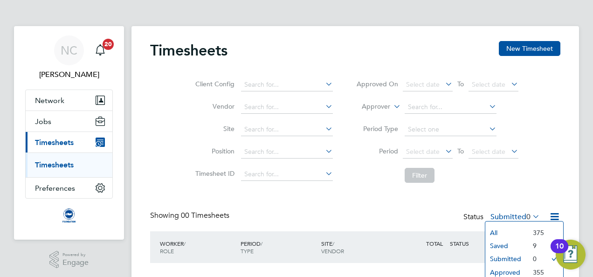
click at [520, 242] on li "Saved" at bounding box center [506, 245] width 43 height 13
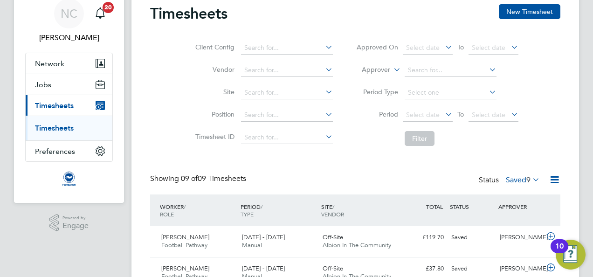
click at [530, 178] on icon at bounding box center [530, 179] width 0 height 13
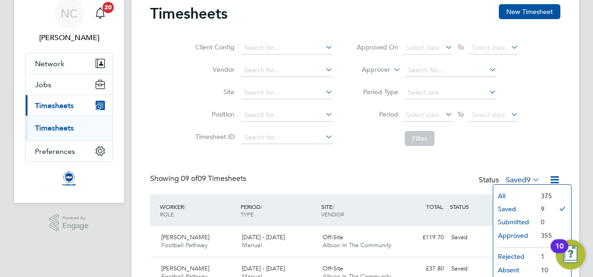
click at [509, 231] on li "Approved" at bounding box center [514, 235] width 43 height 13
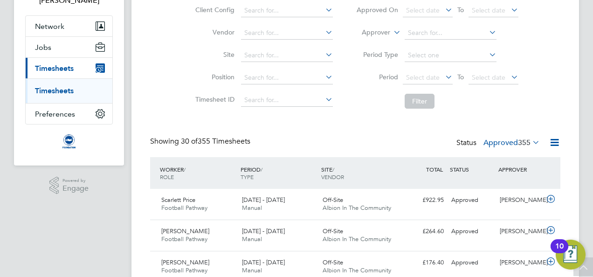
click at [530, 138] on icon at bounding box center [530, 142] width 0 height 13
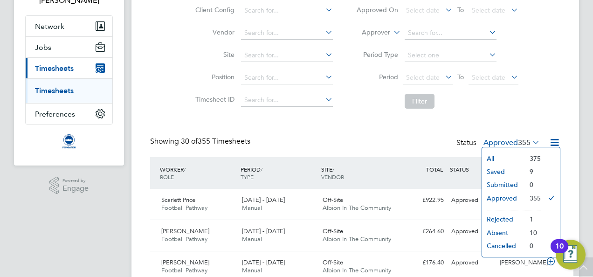
click at [508, 218] on li "Rejected" at bounding box center [503, 219] width 43 height 13
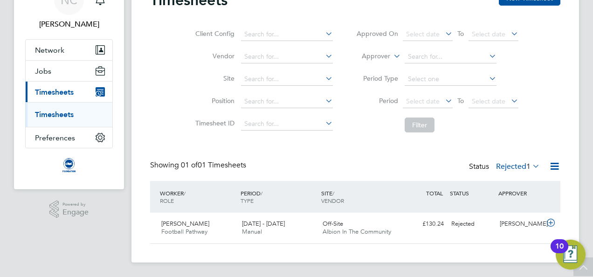
click at [509, 169] on label "Rejected 1" at bounding box center [518, 166] width 44 height 9
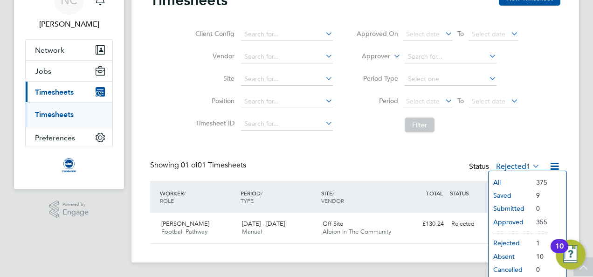
click at [508, 220] on li "Approved" at bounding box center [509, 221] width 43 height 13
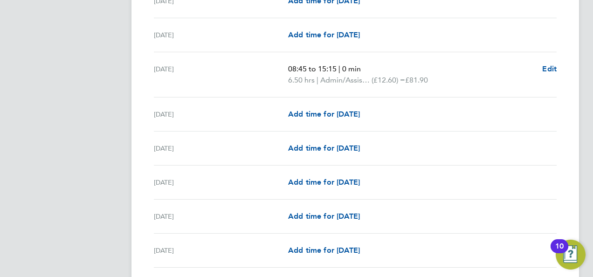
scroll to position [913, 0]
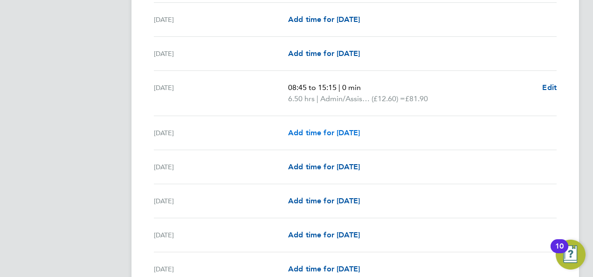
click at [316, 129] on span "Add time for [DATE]" at bounding box center [324, 132] width 72 height 9
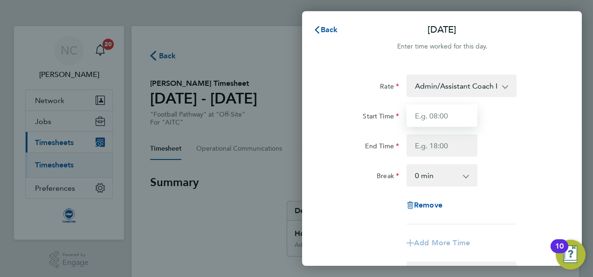
click at [453, 117] on input "Start Time" at bounding box center [441, 115] width 71 height 22
type input "08:45"
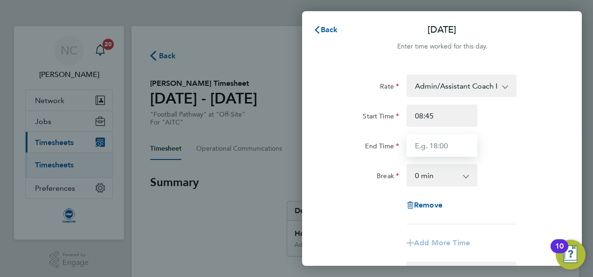
type input "15:15"
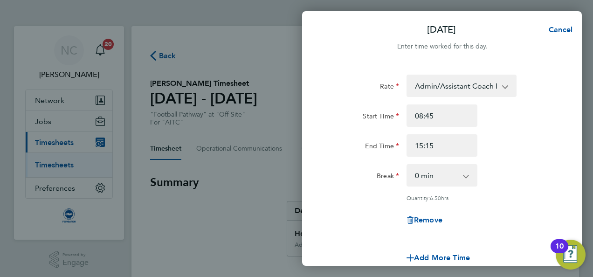
click at [522, 164] on div "Rate Admin/Assistant Coach Rat - 12.60 Lead Coach Rate - 16.28 Start Time 08:45…" at bounding box center [441, 157] width 227 height 165
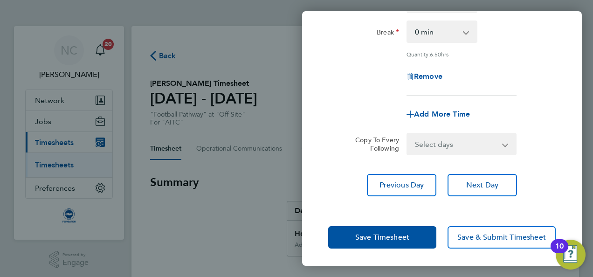
scroll to position [144, 0]
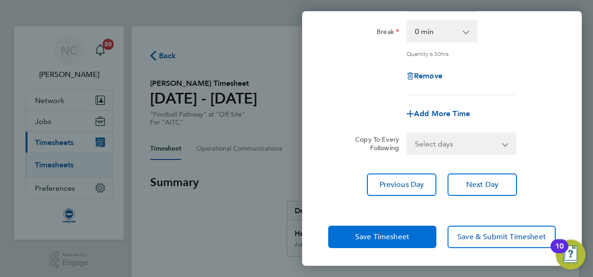
click at [411, 235] on button "Save Timesheet" at bounding box center [382, 237] width 108 height 22
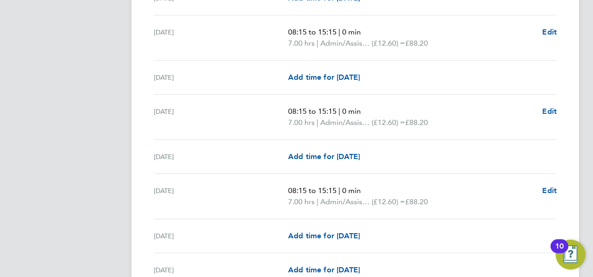
scroll to position [410, 0]
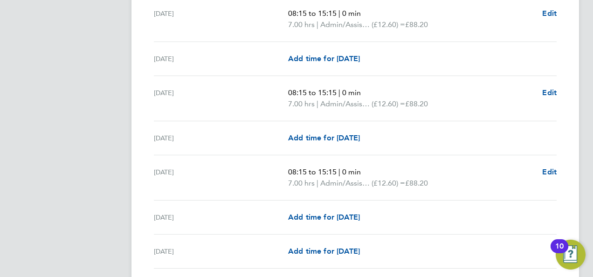
click at [548, 164] on div "[DATE] 08:15 to 15:15 | 0 min 7.00 hrs | Admin/Assistant Coach Rat (£12.60) = £…" at bounding box center [355, 177] width 403 height 45
click at [548, 168] on span "Edit" at bounding box center [549, 171] width 14 height 9
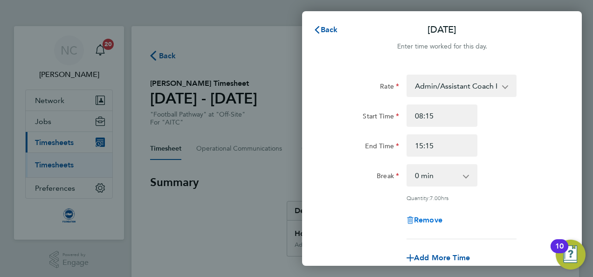
click at [434, 221] on span "Remove" at bounding box center [428, 219] width 28 height 9
select select "null"
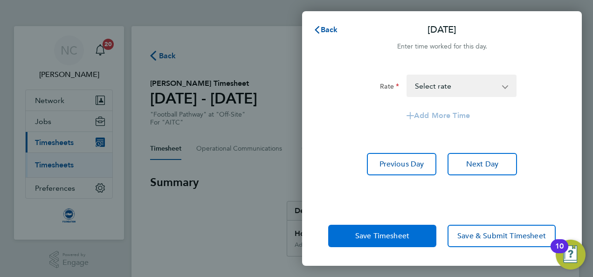
click at [414, 235] on button "Save Timesheet" at bounding box center [382, 236] width 108 height 22
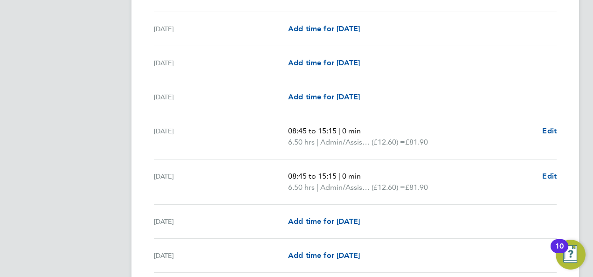
scroll to position [876, 0]
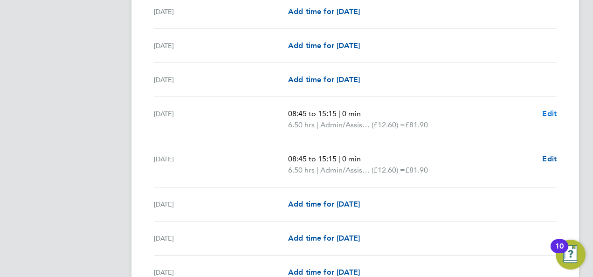
click at [552, 112] on span "Edit" at bounding box center [549, 113] width 14 height 9
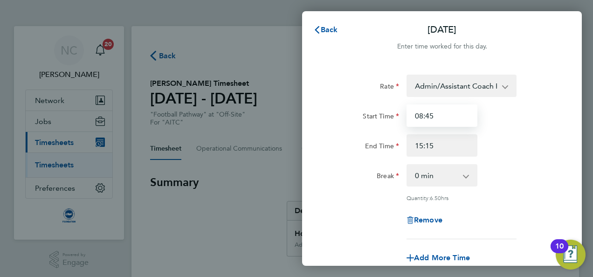
click at [436, 117] on input "08:45" at bounding box center [441, 115] width 71 height 22
type input "08:15"
click at [533, 166] on div "Break 0 min 15 min 30 min 45 min 60 min 75 min 90 min" at bounding box center [441, 175] width 235 height 22
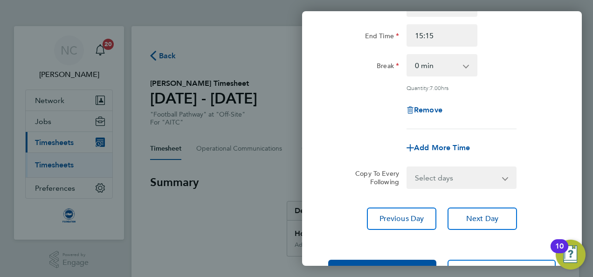
scroll to position [144, 0]
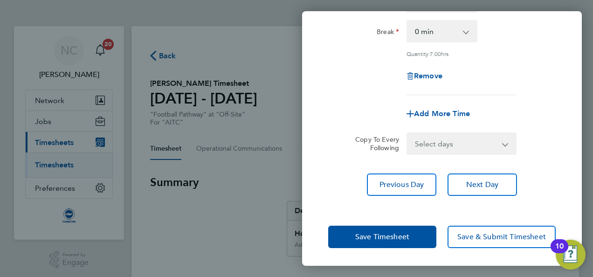
click at [399, 248] on div "Save Timesheet Save & Submit Timesheet" at bounding box center [442, 237] width 280 height 60
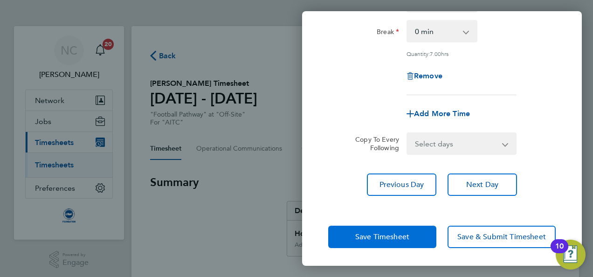
click at [420, 238] on button "Save Timesheet" at bounding box center [382, 237] width 108 height 22
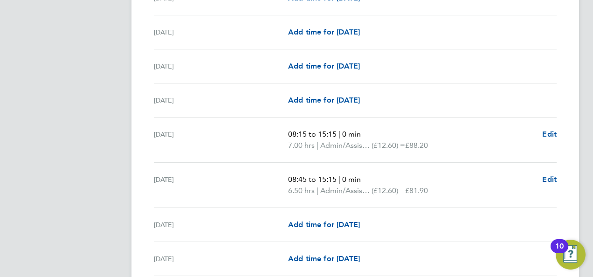
scroll to position [857, 0]
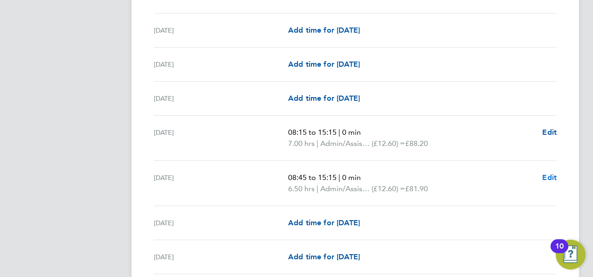
click at [551, 173] on span "Edit" at bounding box center [549, 177] width 14 height 9
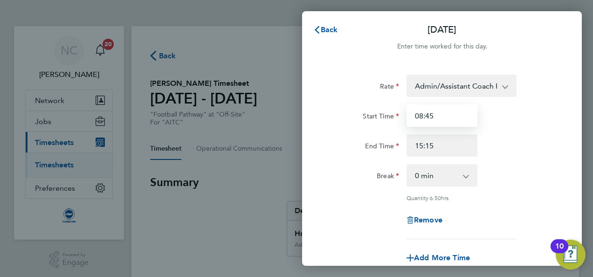
click at [441, 117] on input "08:45" at bounding box center [441, 115] width 71 height 22
type input "08:15"
click at [528, 149] on div "End Time 15:15" at bounding box center [441, 145] width 235 height 22
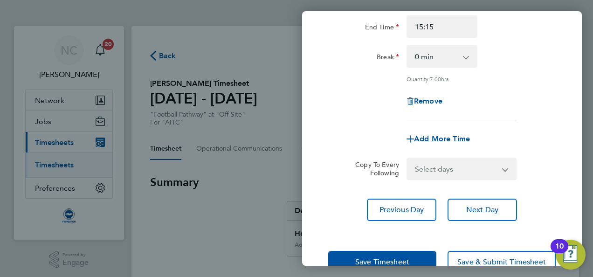
scroll to position [144, 0]
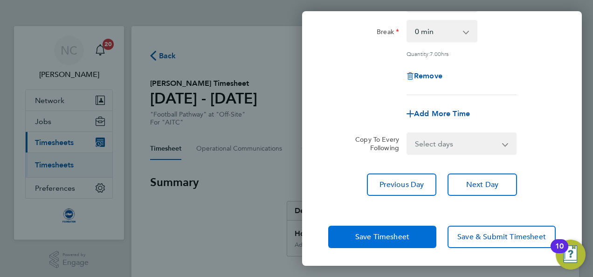
click at [394, 234] on span "Save Timesheet" at bounding box center [382, 236] width 54 height 9
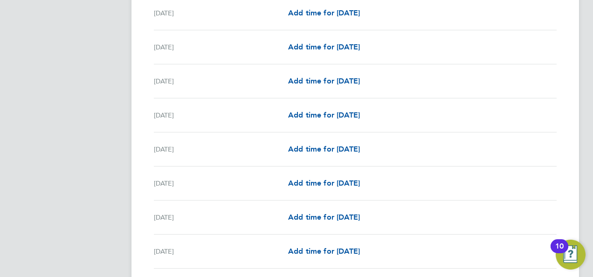
scroll to position [1237, 0]
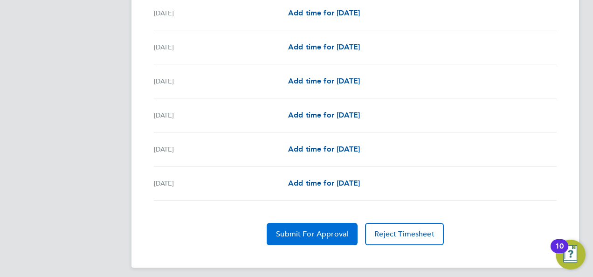
click at [346, 229] on span "Submit For Approval" at bounding box center [312, 233] width 72 height 9
click at [346, 227] on button "Approve Timesheet" at bounding box center [311, 234] width 87 height 22
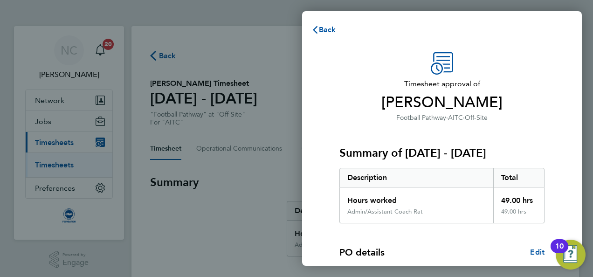
click at [358, 229] on div "PO details Edit PO number 0 Start date [DATE]" at bounding box center [441, 269] width 205 height 92
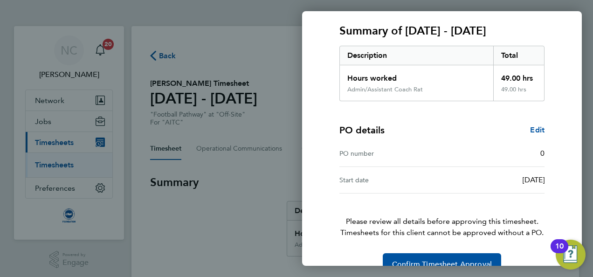
scroll to position [142, 0]
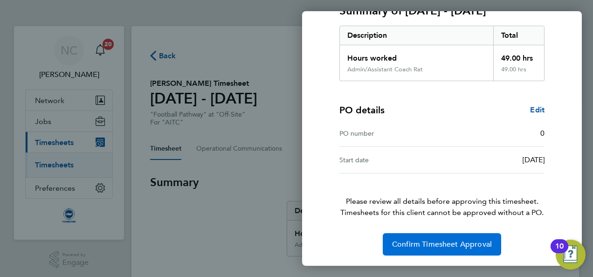
click at [394, 240] on span "Confirm Timesheet Approval" at bounding box center [442, 244] width 100 height 9
